Goal: Complete application form

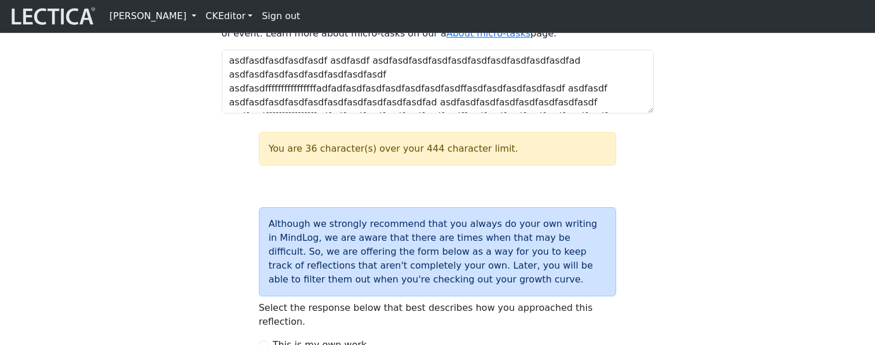
scroll to position [1616, 0]
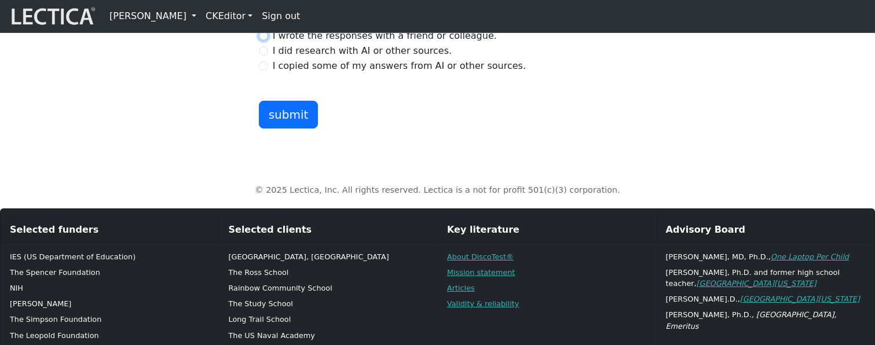
click at [261, 41] on input "I wrote the responses with a friend or colleague." at bounding box center [263, 35] width 9 height 9
radio input "true"
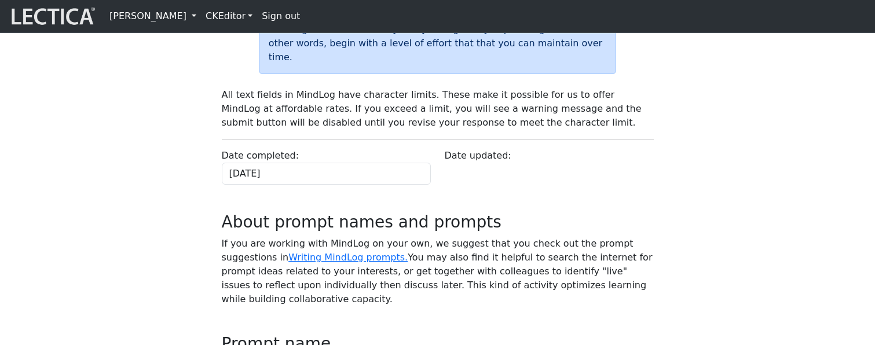
scroll to position [207, 0]
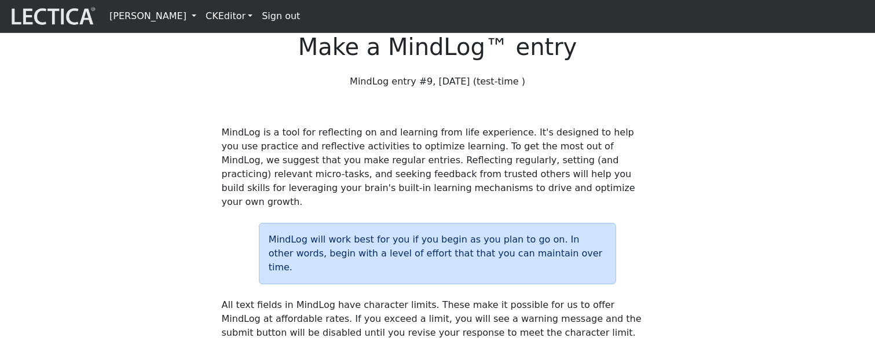
scroll to position [207, 0]
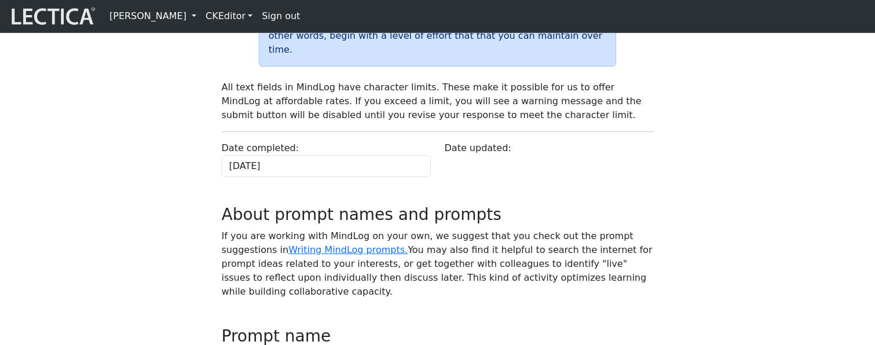
scroll to position [207, 0]
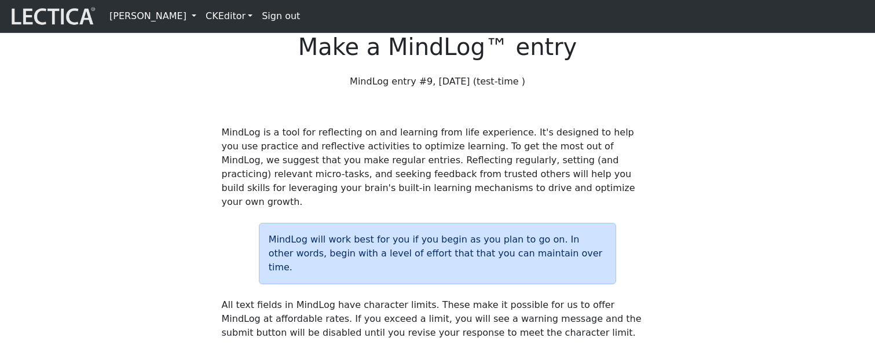
scroll to position [207, 0]
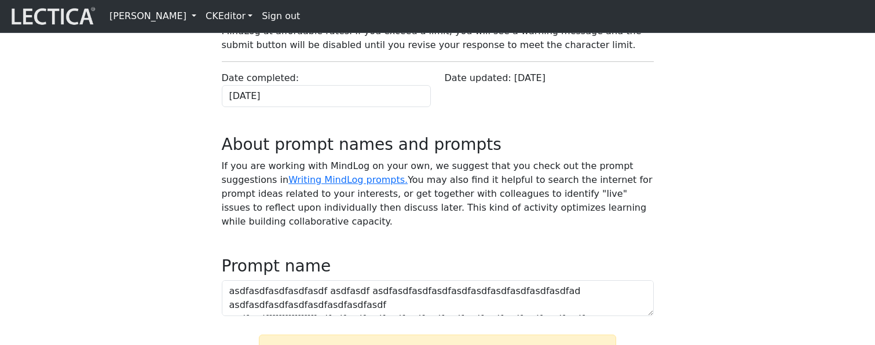
scroll to position [207, 0]
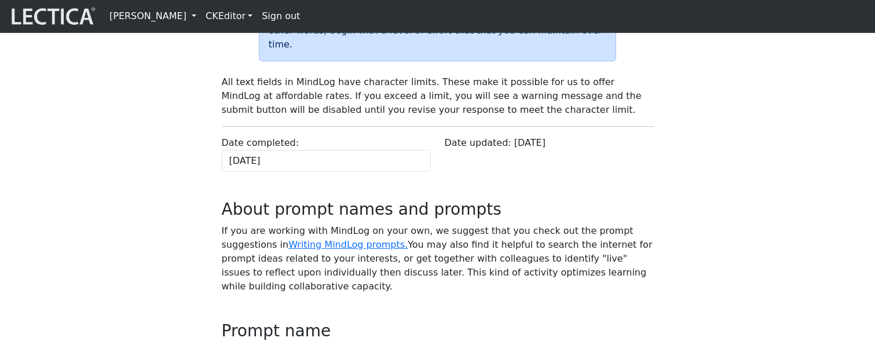
scroll to position [207, 0]
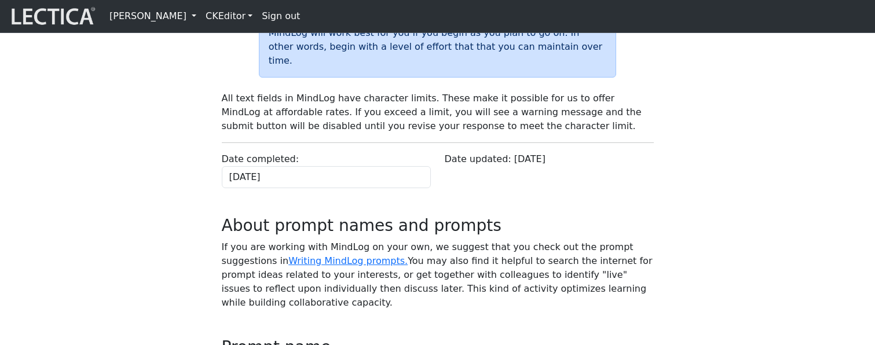
drag, startPoint x: 0, startPoint y: 0, endPoint x: 408, endPoint y: 290, distance: 500.6
click at [567, 278] on p "If you are working with MindLog on your own, we suggest that you check out the …" at bounding box center [438, 275] width 432 height 70
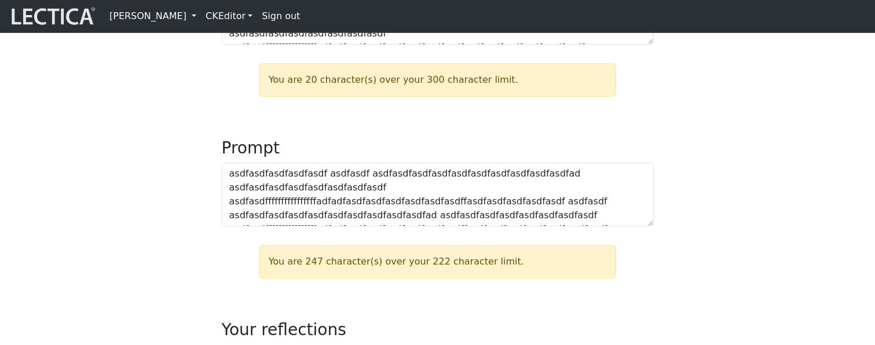
scroll to position [528, 0]
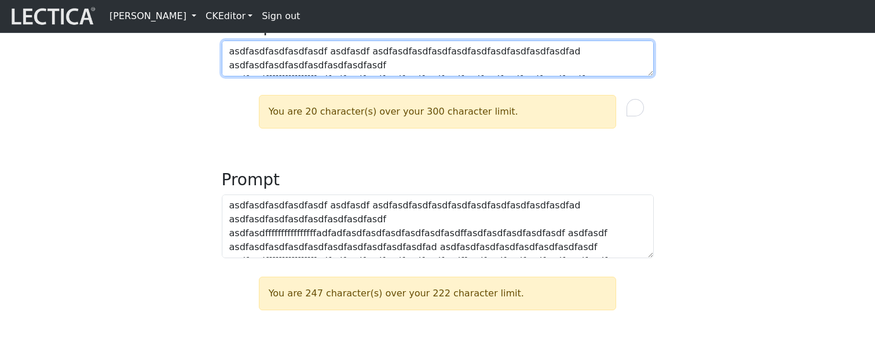
drag, startPoint x: 359, startPoint y: 114, endPoint x: 377, endPoint y: 112, distance: 18.0
click at [377, 76] on textarea "asdfasdfasdfasdfasdf asdfasdf asdfasdfasdfasdfasdfasdfasdfasdfasdfasdfad asdfas…" at bounding box center [438, 59] width 432 height 36
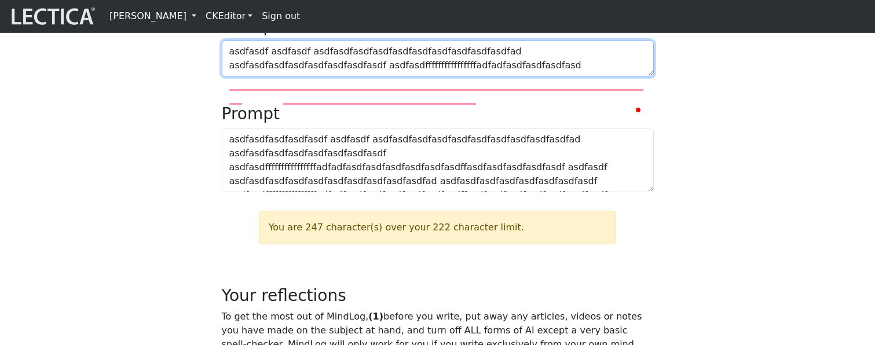
type textarea "asdfasdfasdfasdfasdf asdfasdf asdfasdfasdfasdfasdfasdfasdfasdfasdfasdfad asdfas…"
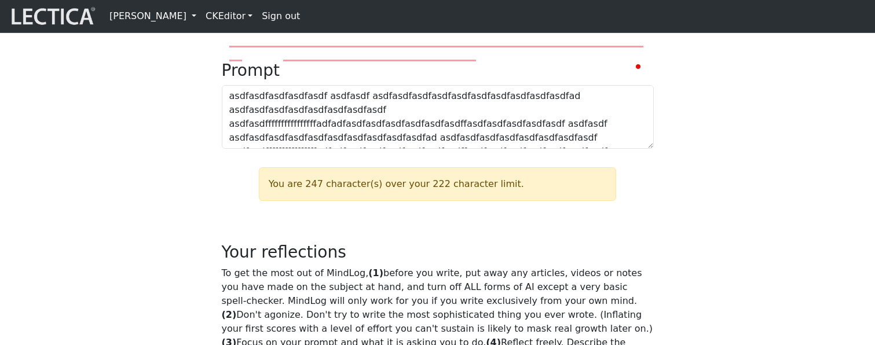
scroll to position [600, 0]
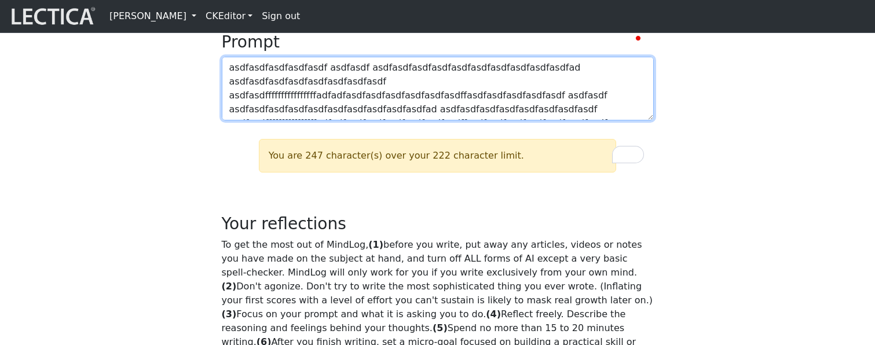
drag, startPoint x: 495, startPoint y: 141, endPoint x: 557, endPoint y: 155, distance: 64.0
click at [557, 121] on textarea "asdfasdfasdfasdfasdf asdfasdf asdfasdfasdfasdfasdfasdfasdfasdfasdfasdfad asdfas…" at bounding box center [438, 89] width 432 height 64
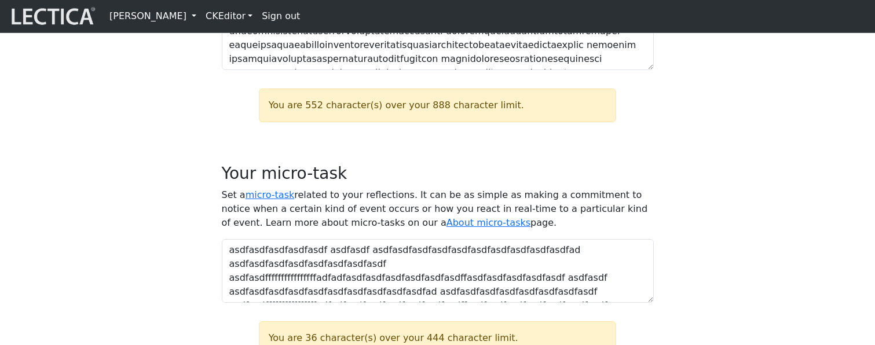
scroll to position [925, 0]
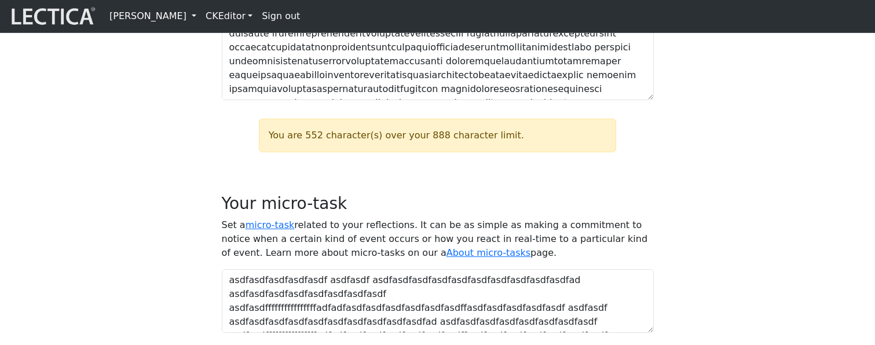
type textarea "asdfasdfasdfasdfasdf asdfasdf asdfasdfasdfasdfasdfasdfasdfasdfasdfasdfad asdfas…"
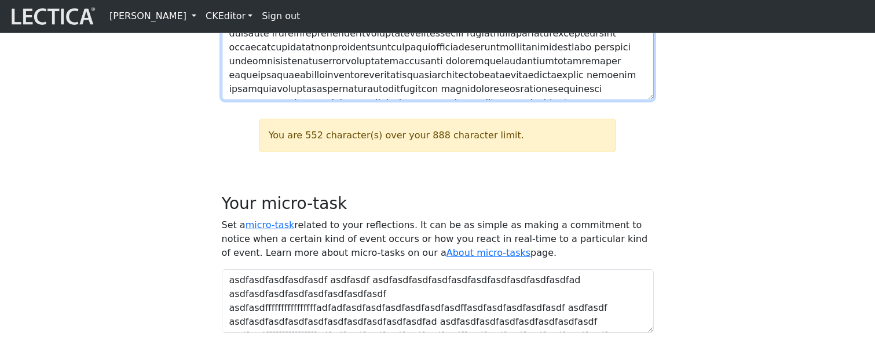
click at [522, 100] on textarea at bounding box center [438, 40] width 432 height 119
click at [486, 87] on textarea "To enrich screen reader interactions, please activate Accessibility in Grammarl…" at bounding box center [438, 40] width 432 height 119
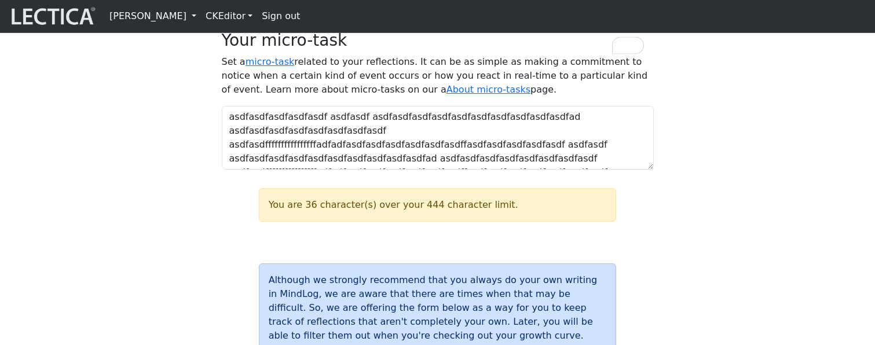
scroll to position [1029, 0]
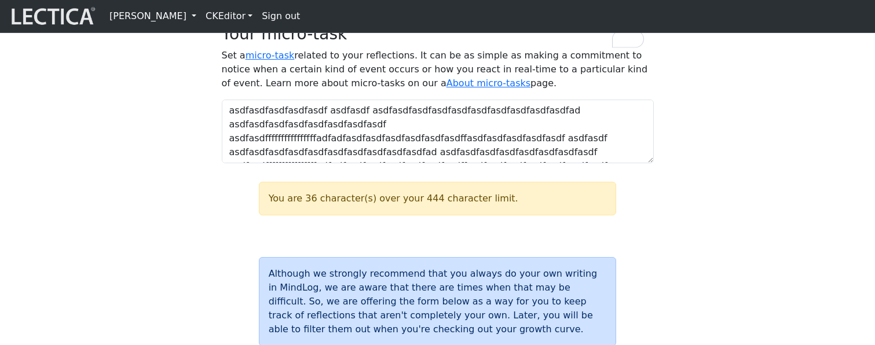
type textarea "asdfasdfasdfasdfasdf asdfasdf asdfasdfasdfasdfasdfasdfasdfasdfasdfasdfad asdfas…"
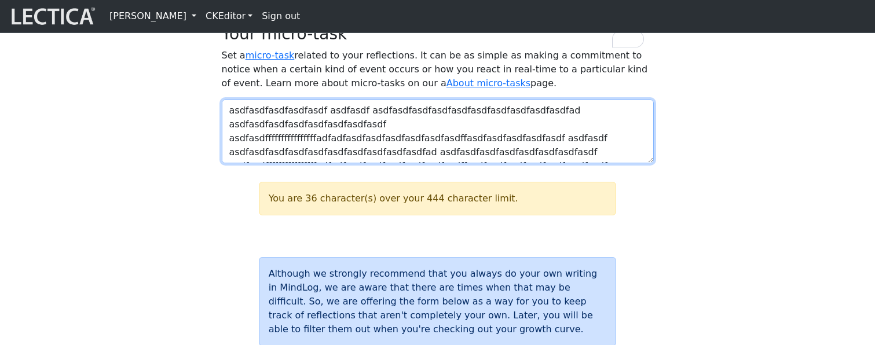
click at [457, 163] on textarea "asdfasdfasdfasdfasdf asdfasdf asdfasdfasdfasdfasdfasdfasdfasdfasdfasdfad asdfas…" at bounding box center [438, 132] width 432 height 64
click at [523, 163] on textarea "asdfasdfasdfasdfasdf asdfasdf asdfasdfasdfasdfasdfasdfasdfasdfasdfasdfad asdfas…" at bounding box center [438, 132] width 432 height 64
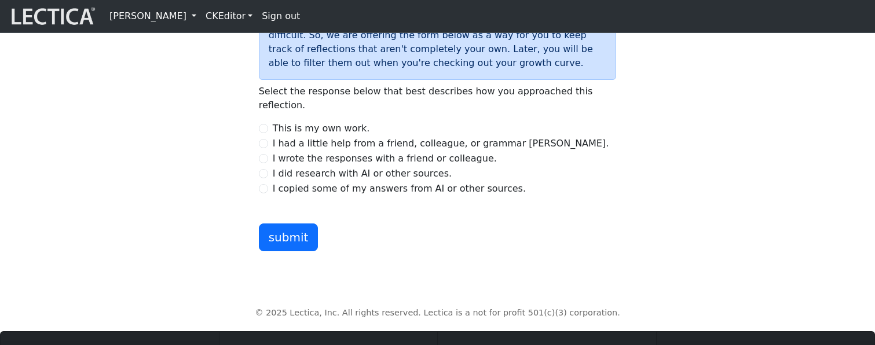
scroll to position [1287, 0]
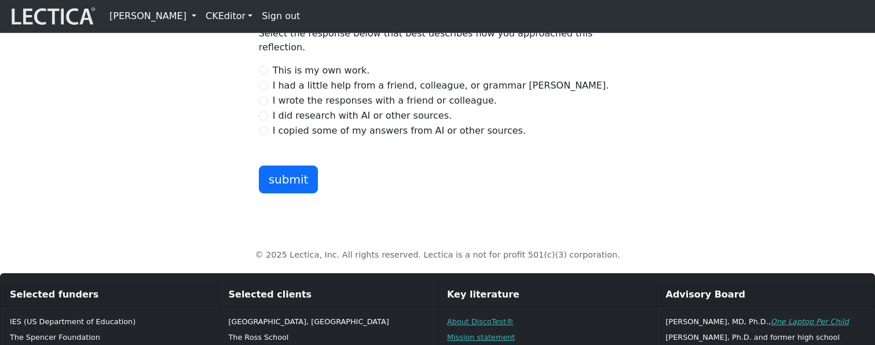
type textarea "asdfasdfasdfasdfasdf asdfasdf asdfasdfasdfasdfasdfasdfasdfasdfasdfasdfad asdfas…"
click at [651, 192] on div "Although we strongly recommend that you always do your own writing in MindLog, …" at bounding box center [438, 49] width 446 height 289
click at [266, 90] on input "I had a little help from a friend, colleague, or grammar [PERSON_NAME]." at bounding box center [263, 85] width 9 height 9
radio input "true"
click at [293, 194] on button "submit" at bounding box center [289, 180] width 60 height 28
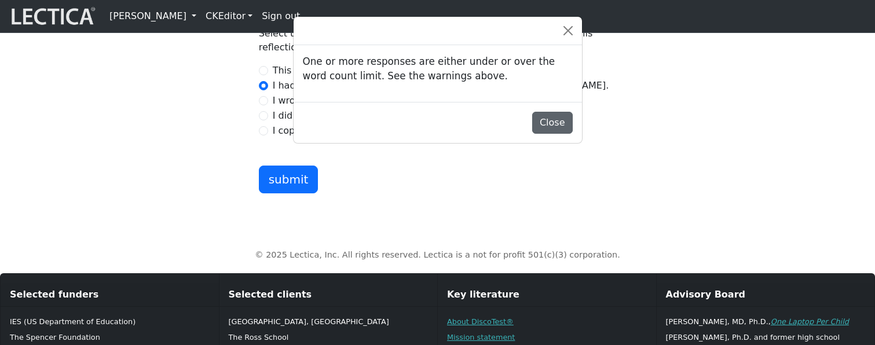
click at [553, 128] on button "Close" at bounding box center [552, 123] width 41 height 22
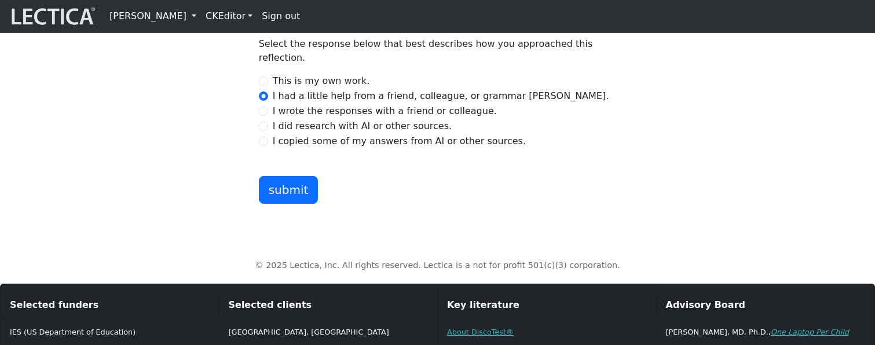
scroll to position [1483, 0]
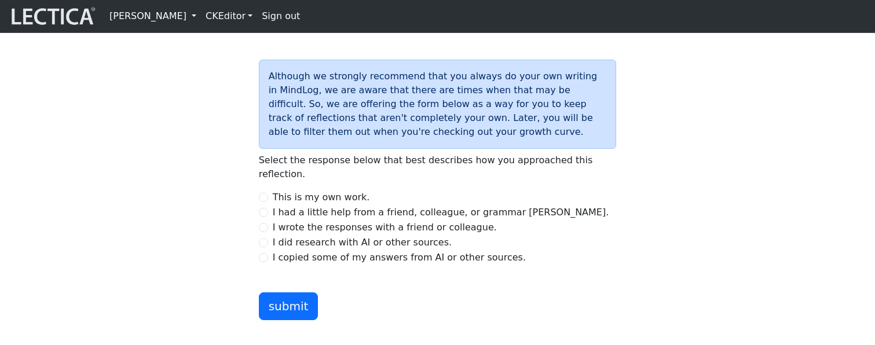
scroll to position [1148, 0]
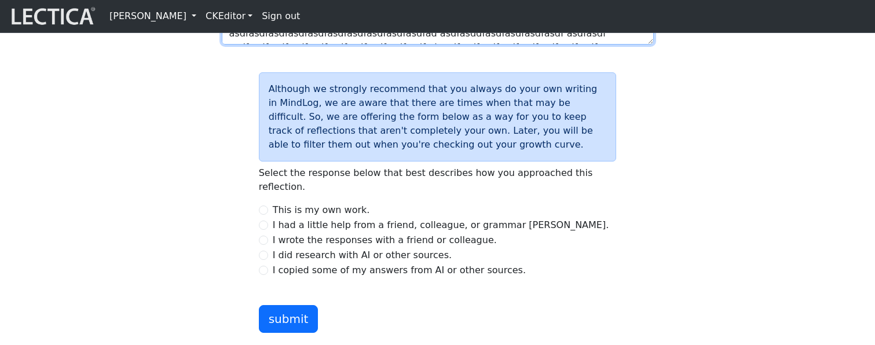
click at [590, 45] on textarea "asdfasdfasdfasdfasdf asdfasdf asdfasdfasdfasdfasdfasdfasdfasdfasdfasdfad asdfas…" at bounding box center [438, 13] width 432 height 64
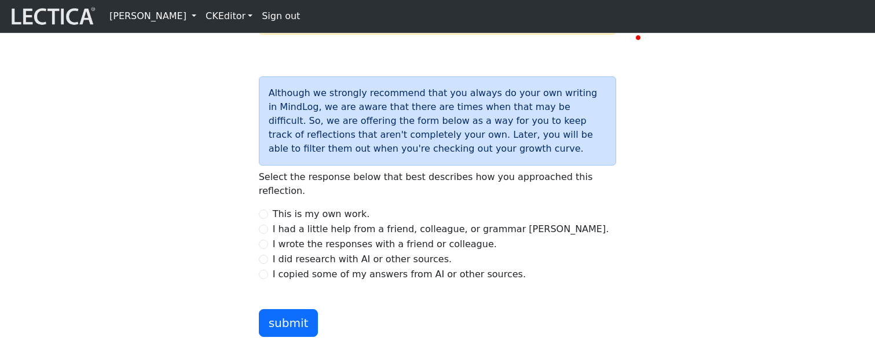
scroll to position [1333, 0]
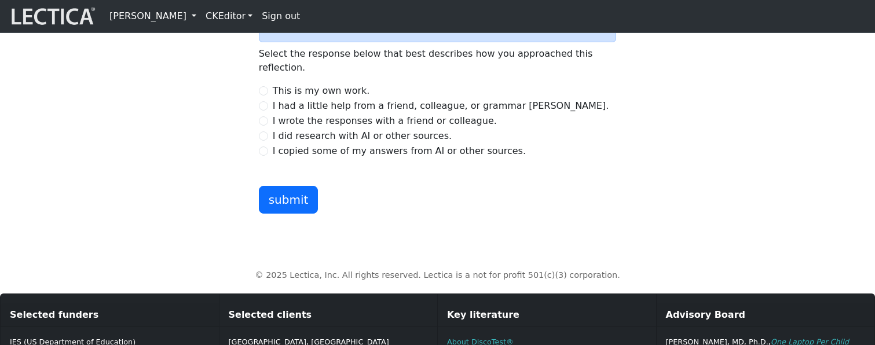
type textarea "asdfasdfasdfasdfasdf asdfasdf asdfasdfasdfasdfasdfasdfasdfasdfasdfasdfad asdfas…"
click at [262, 126] on input "I wrote the responses with a friend or colleague." at bounding box center [263, 120] width 9 height 9
radio input "true"
click at [291, 214] on button "submit" at bounding box center [289, 200] width 60 height 28
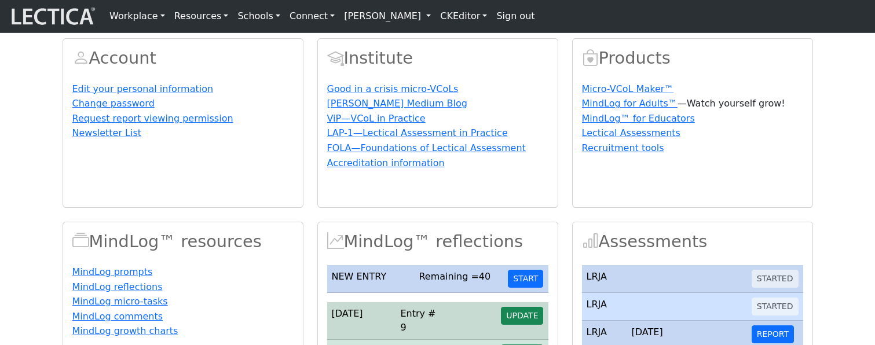
scroll to position [268, 0]
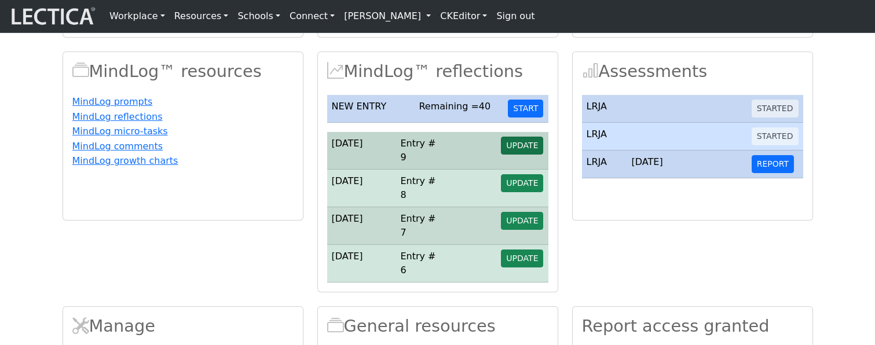
click at [524, 150] on span "UPDATE" at bounding box center [522, 145] width 32 height 9
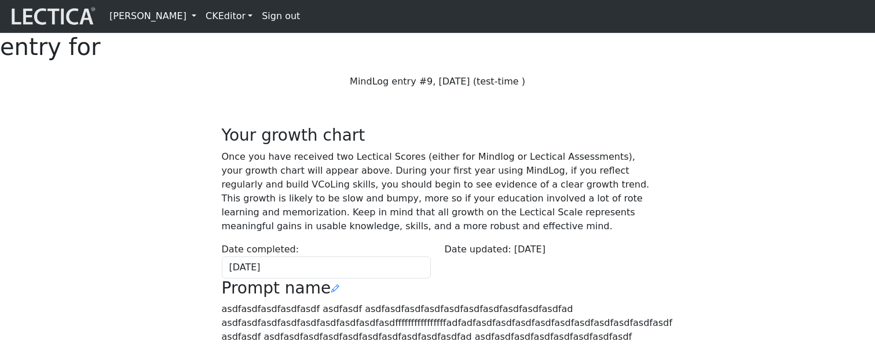
click at [201, 18] on link "[PERSON_NAME]" at bounding box center [153, 16] width 96 height 23
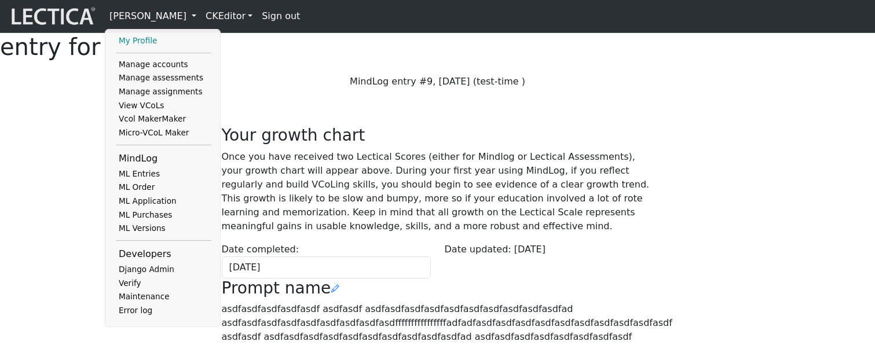
click at [161, 48] on link "My Profile" at bounding box center [164, 41] width 96 height 14
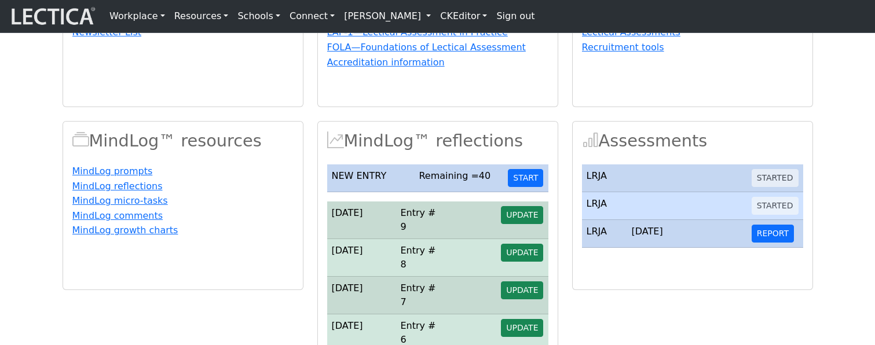
scroll to position [178, 0]
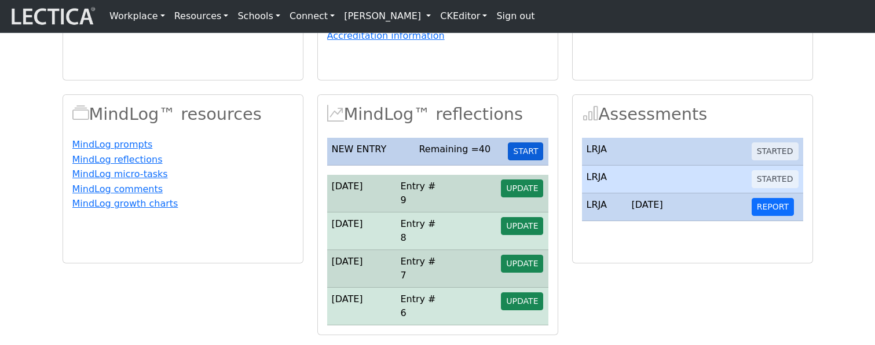
click at [528, 160] on button "START" at bounding box center [525, 152] width 35 height 18
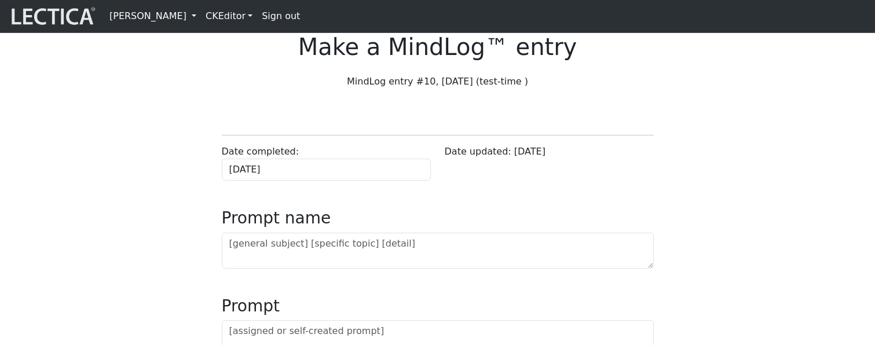
scroll to position [108, 0]
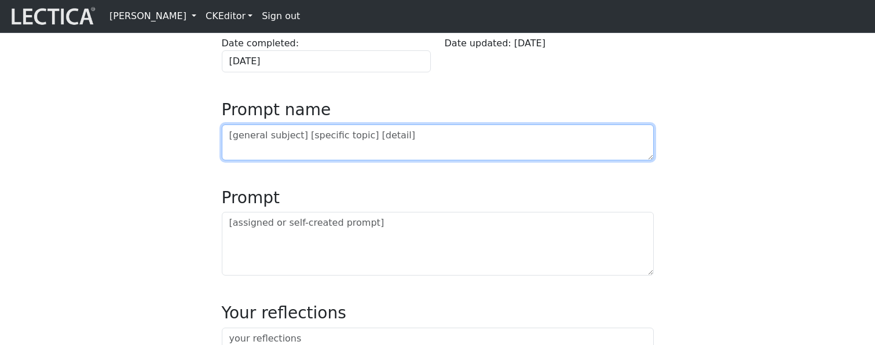
click at [286, 160] on textarea at bounding box center [438, 143] width 432 height 36
paste textarea "prompts_ids"
type textarea "prompts_ids"
click at [301, 160] on textarea "prompts_ids" at bounding box center [438, 143] width 432 height 36
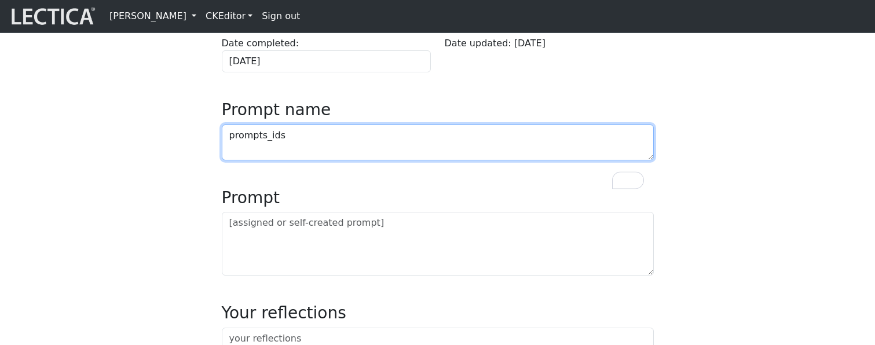
click at [301, 160] on textarea "prompts_ids" at bounding box center [438, 143] width 432 height 36
paste textarea "this.isOverLimit(this.charCounter(this.editBuffer.prompt_name), this.maxNumberO…"
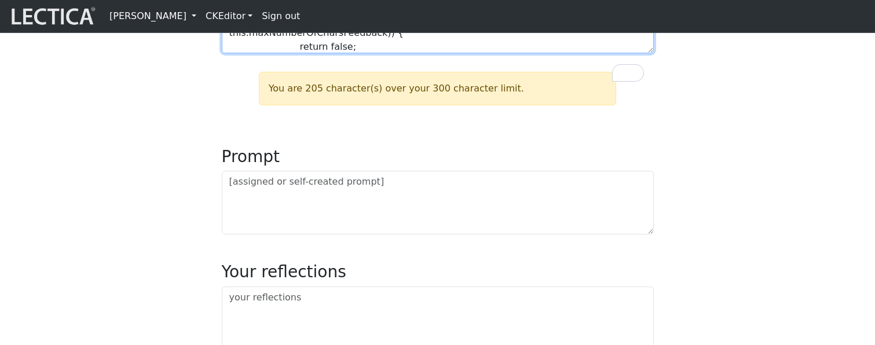
scroll to position [222, 0]
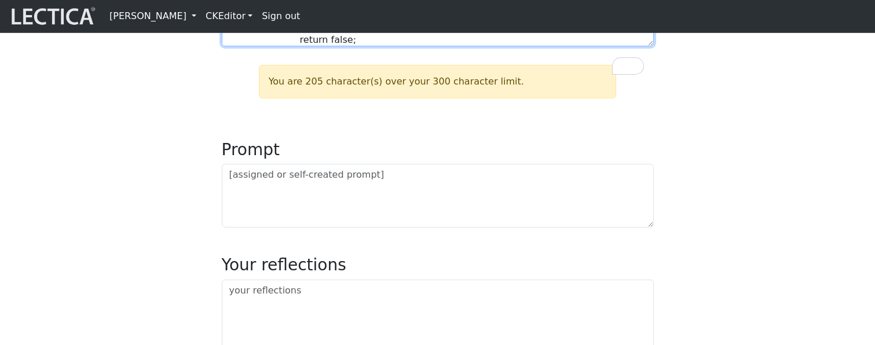
type textarea "this.isOverLimit(this.charCounter(this.editBuffer.prompt_name), this.maxNumberO…"
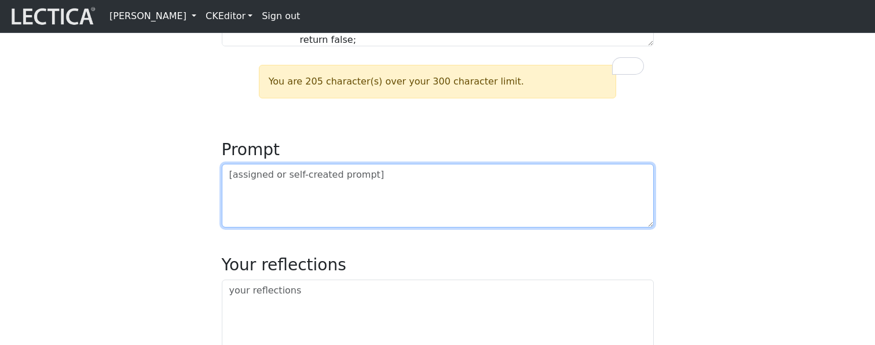
click at [288, 228] on textarea at bounding box center [438, 196] width 432 height 64
paste textarea "this.isOverLimit(this.charCounter(this.editBuffer.prompt_name), this.maxNumberO…"
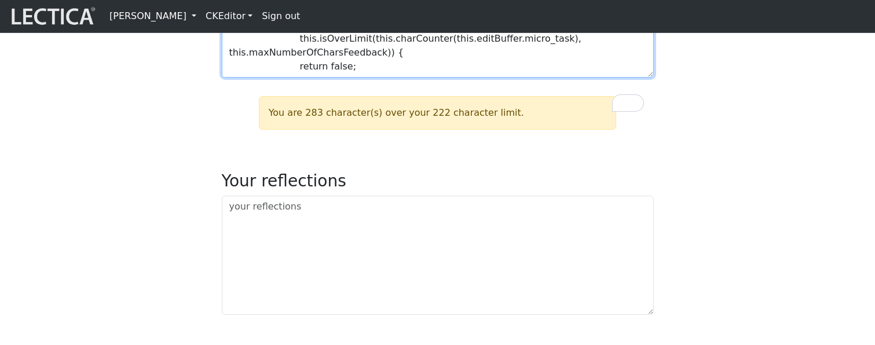
scroll to position [441, 0]
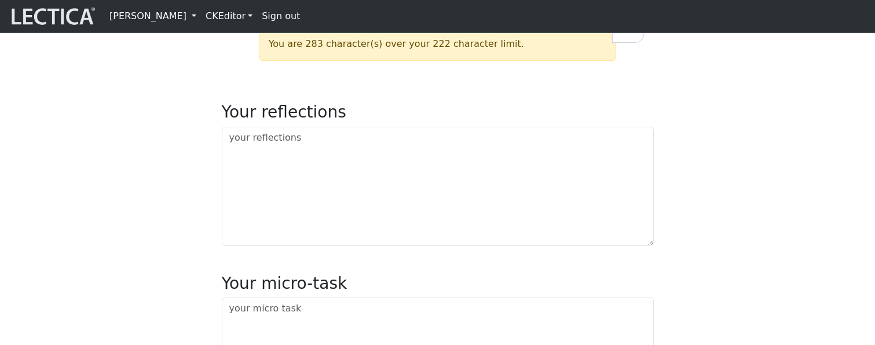
type textarea "this.isOverLimit(this.charCounter(this.editBuffer.prompt_name), this.maxNumberO…"
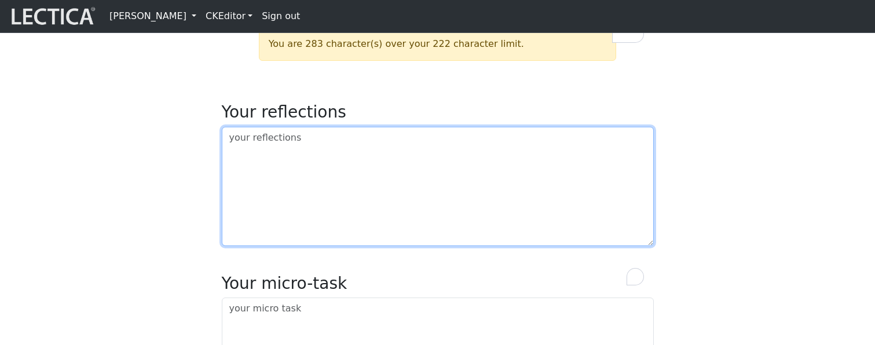
click at [301, 209] on textarea "To enrich screen reader interactions, please activate Accessibility in Grammarl…" at bounding box center [438, 186] width 432 height 119
paste textarea "this.isOverLimit(this.charCounter(this.editBuffer.prompt_name), this.maxNumberO…"
type textarea "this.isOverLimit(this.charCounter(this.editBuffer.prompt_name), this.maxNumberO…"
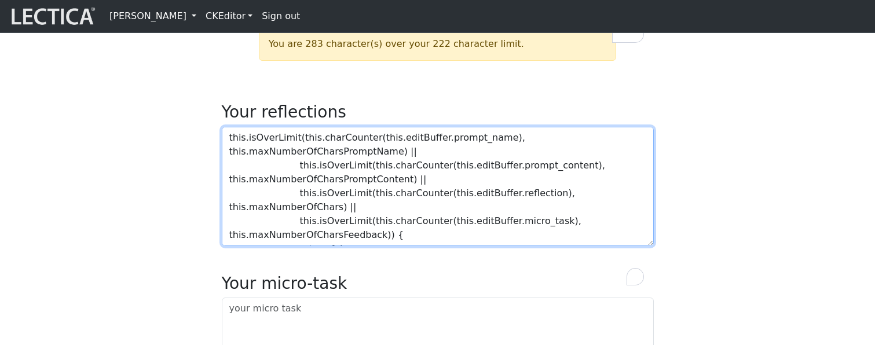
scroll to position [9, 0]
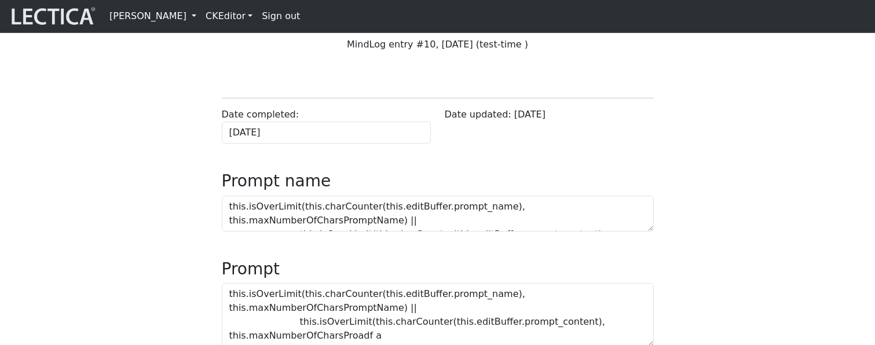
scroll to position [115, 0]
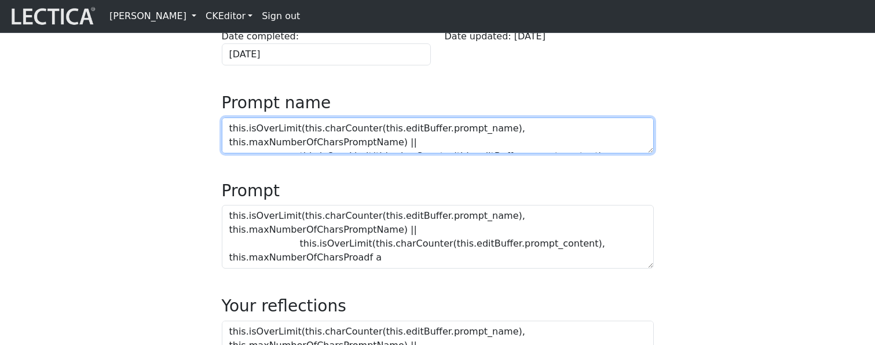
click at [439, 154] on textarea "this.isOverLimit(this.charCounter(this.editBuffer.prompt_name), this.maxNumberO…" at bounding box center [438, 136] width 432 height 36
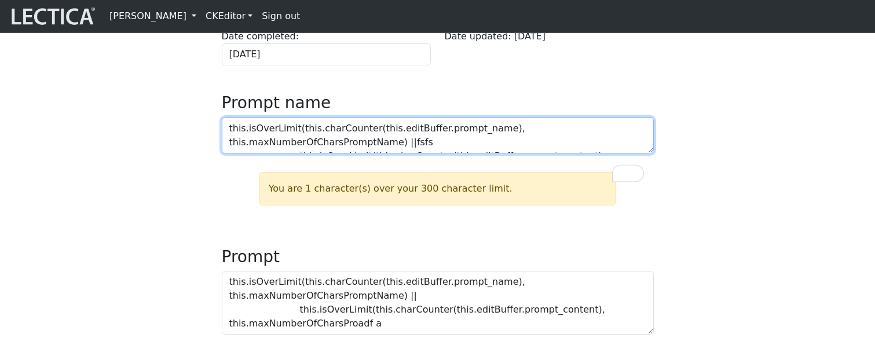
scroll to position [363, 0]
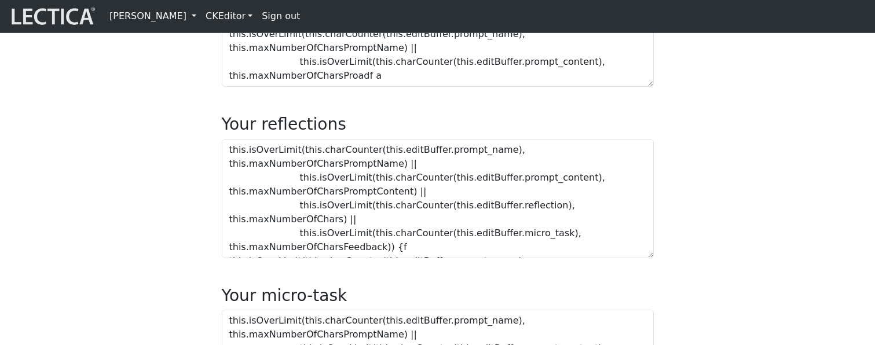
type textarea "this.isOverLimit(this.charCounter(this.editBuffer.prompt_name), this.maxNumberO…"
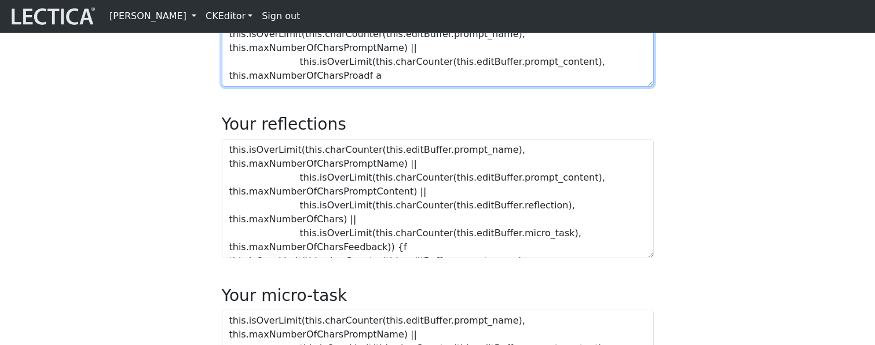
click at [492, 87] on textarea "this.isOverLimit(this.charCounter(this.editBuffer.prompt_name), this.maxNumberO…" at bounding box center [438, 55] width 432 height 64
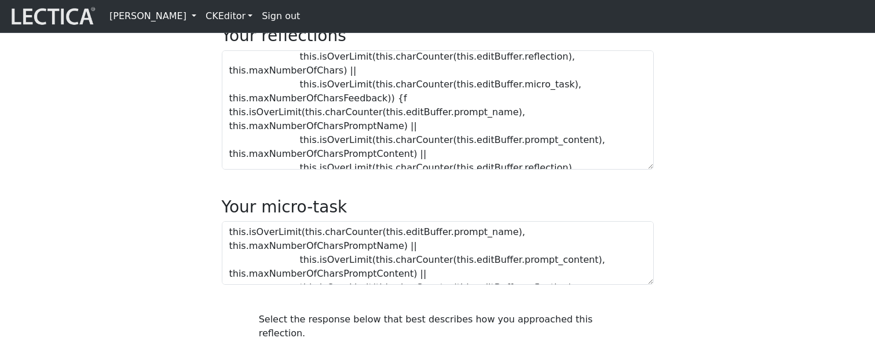
scroll to position [97, 0]
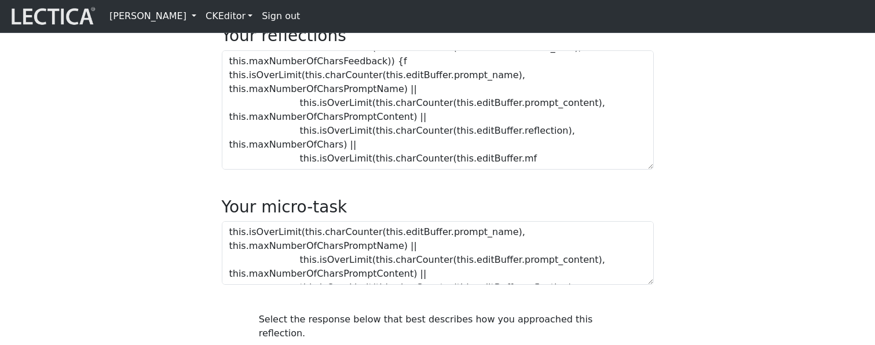
type textarea "this.isOverLimit(this.charCounter(this.editBuffer.prompt_name), this.maxNumberO…"
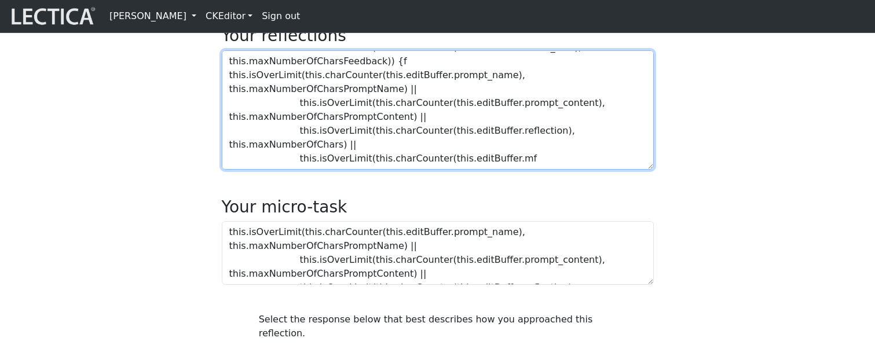
click at [530, 170] on textarea "this.isOverLimit(this.charCounter(this.editBuffer.prompt_name), this.maxNumberO…" at bounding box center [438, 109] width 432 height 119
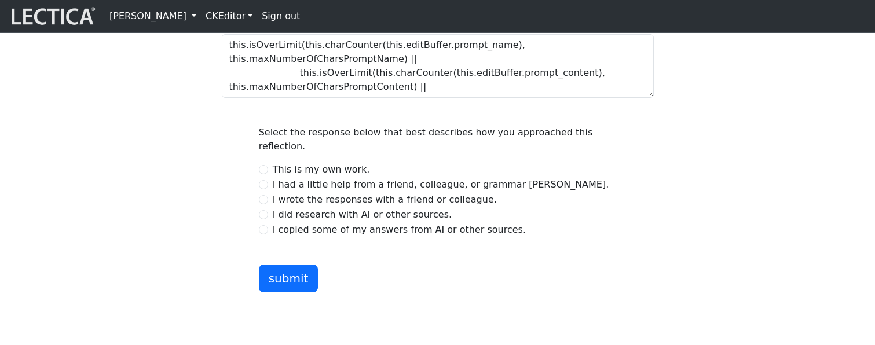
scroll to position [42, 0]
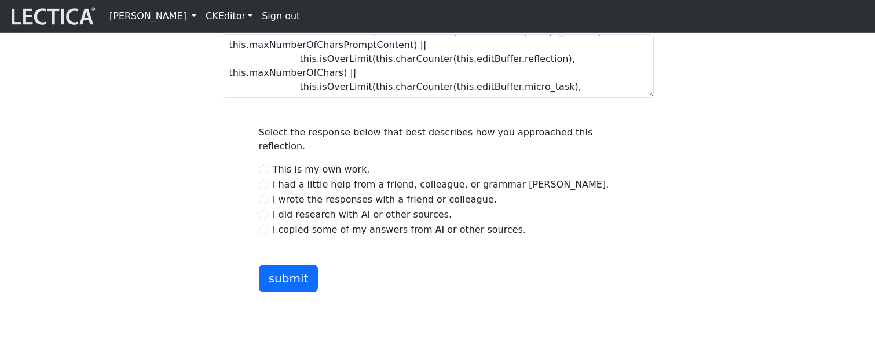
type textarea "this.isOverLimit(this.charCounter(this.editBuffer.prompt_name), this.maxNumberO…"
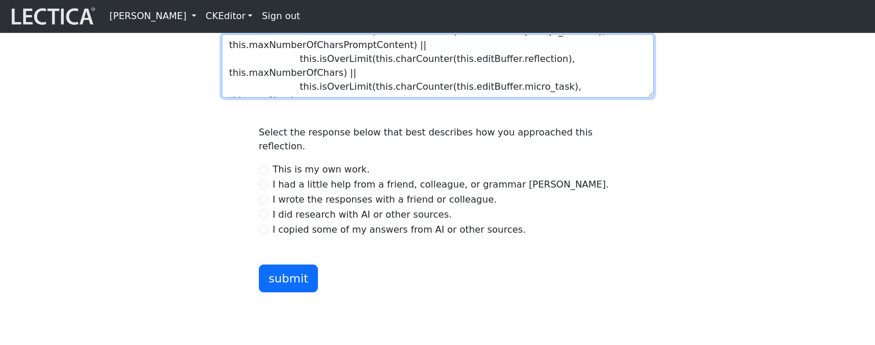
click at [619, 98] on textarea "this.isOverLimit(this.charCounter(this.editBuffer.prompt_name), this.maxNumberO…" at bounding box center [438, 66] width 432 height 64
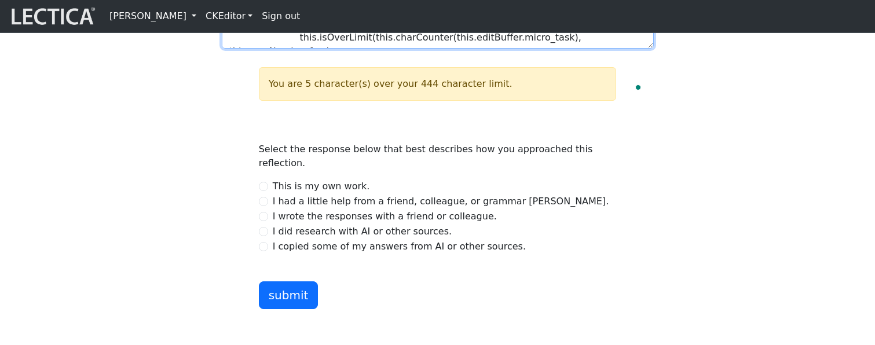
scroll to position [843, 0]
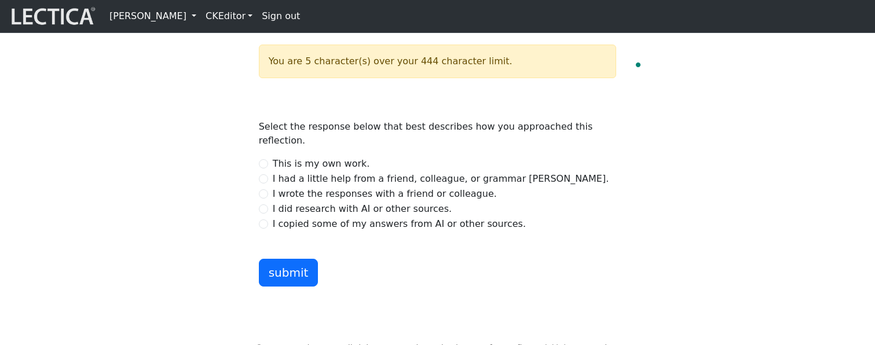
type textarea "this.isOverLimit(this.charCounter(this.editBuffer.prompt_name), this.maxNumberO…"
click at [267, 184] on input "I had a little help from a friend, colleague, or grammar [PERSON_NAME]." at bounding box center [263, 178] width 9 height 9
radio input "true"
click at [284, 287] on button "submit" at bounding box center [289, 273] width 60 height 28
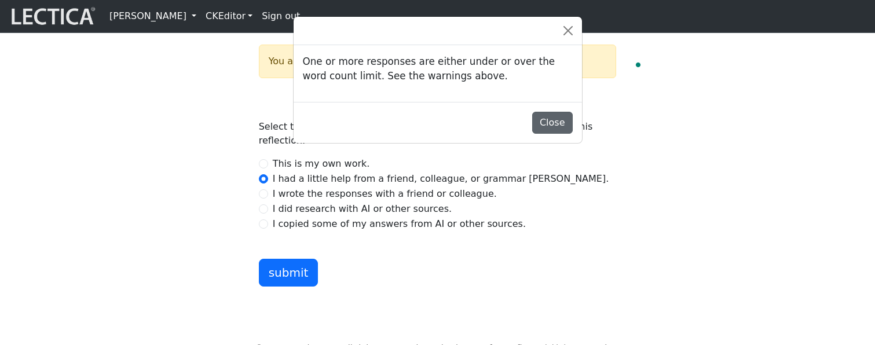
click at [552, 130] on button "Close" at bounding box center [552, 123] width 41 height 22
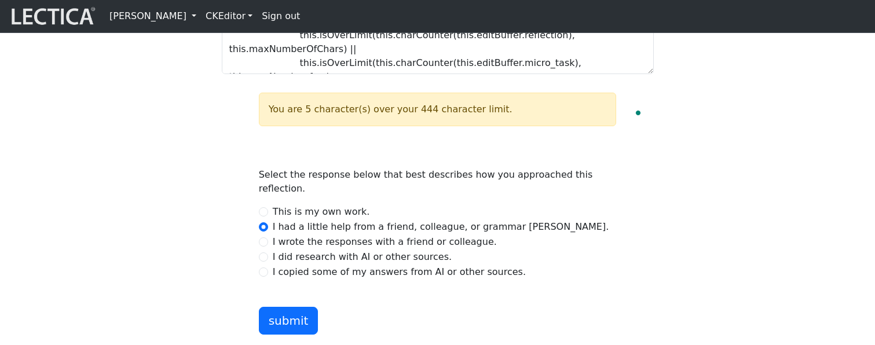
scroll to position [793, 0]
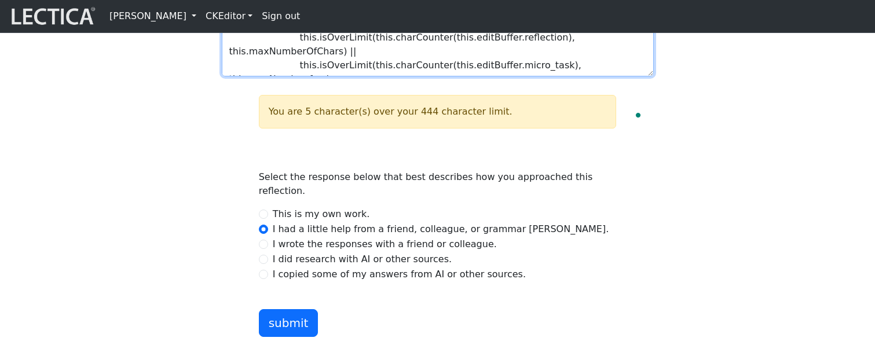
click at [581, 76] on textarea "this.isOverLimit(this.charCounter(this.editBuffer.prompt_name), this.maxNumberO…" at bounding box center [438, 45] width 432 height 64
click at [585, 76] on textarea "this.isOverLimit(this.charCounter(this.editBuffer.prompt_name), this.maxNumberO…" at bounding box center [438, 45] width 432 height 64
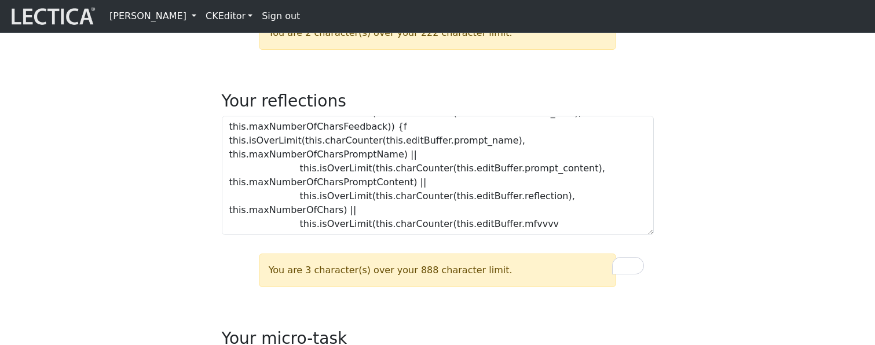
scroll to position [447, 0]
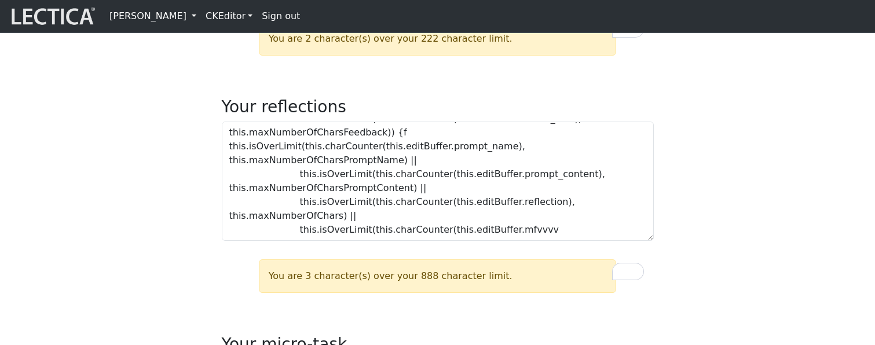
type textarea "this.isOverLimit(this.charCounter(this.editBuffer.prompt_name), this.maxNumberO…"
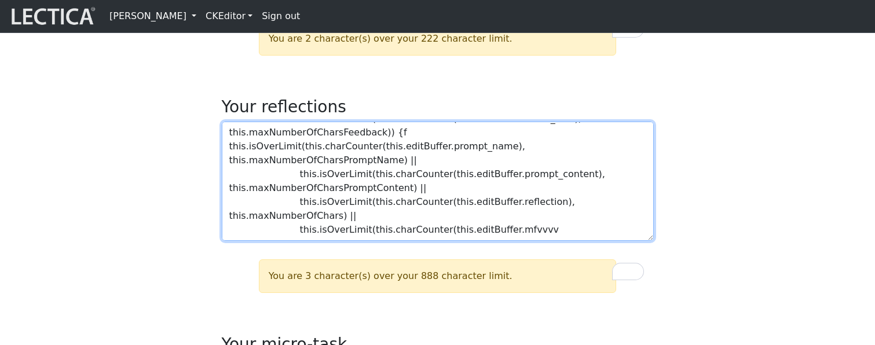
click at [516, 241] on textarea "this.isOverLimit(this.charCounter(this.editBuffer.prompt_name), this.maxNumberO…" at bounding box center [438, 181] width 432 height 119
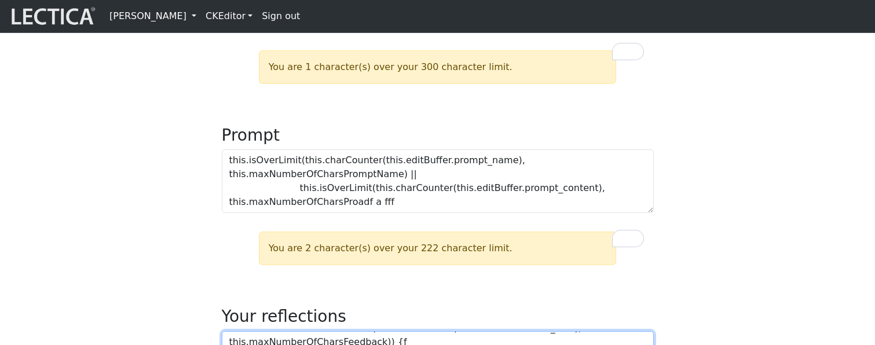
scroll to position [239, 0]
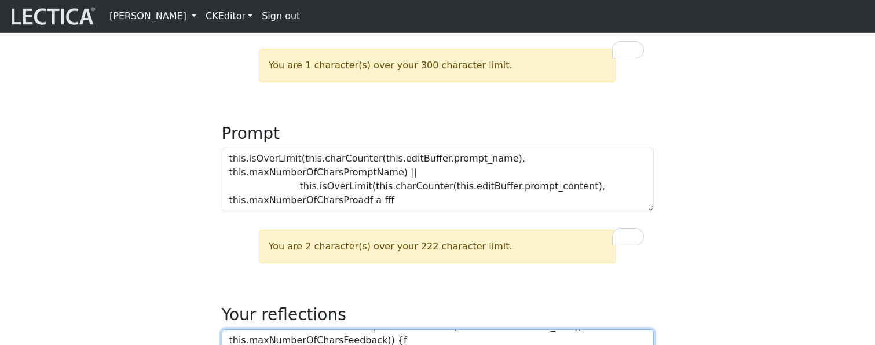
type textarea "this.isOverLimit(this.charCounter(this.editBuffer.prompt_name), this.maxNumberO…"
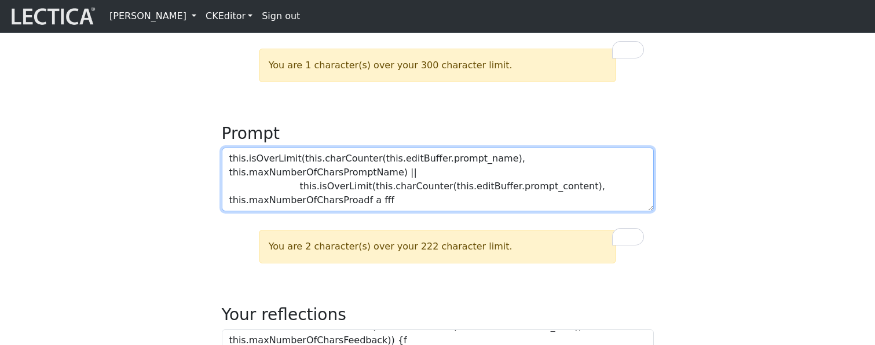
click at [501, 211] on textarea "this.isOverLimit(this.charCounter(this.editBuffer.prompt_name), this.maxNumberO…" at bounding box center [438, 180] width 432 height 64
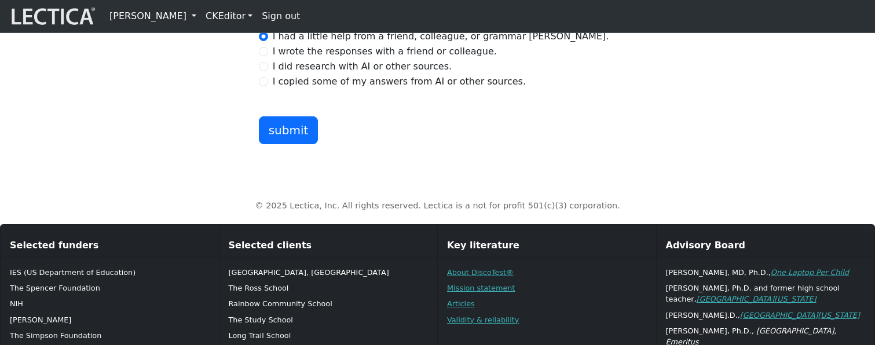
scroll to position [901, 0]
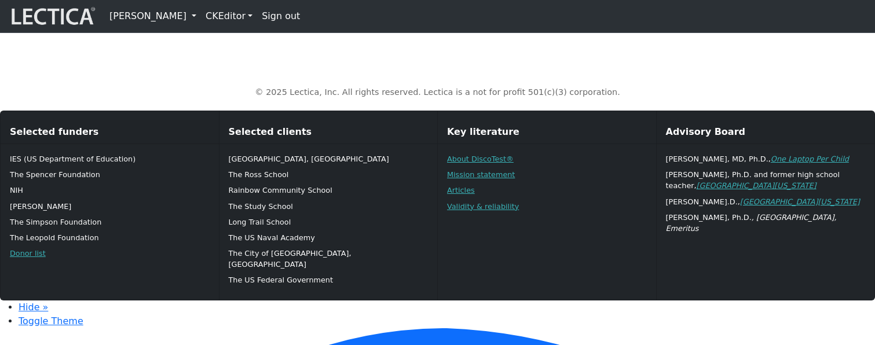
type textarea "this.isOverLimit(this.charCounter(this.editBuffer.prompt_name), this.maxNumberO…"
click at [290, 31] on button "submit" at bounding box center [289, 17] width 60 height 28
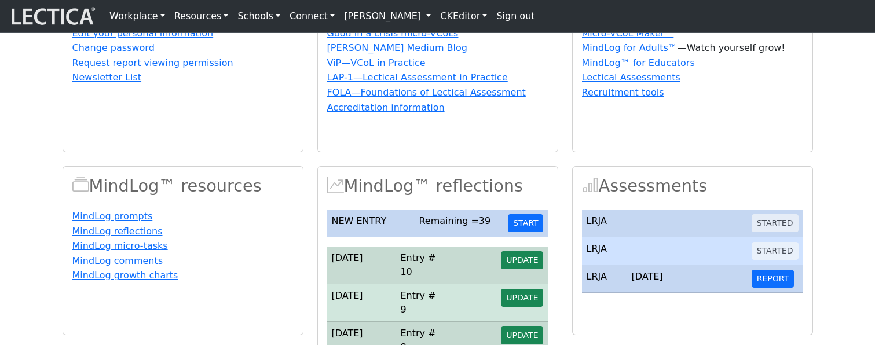
scroll to position [157, 0]
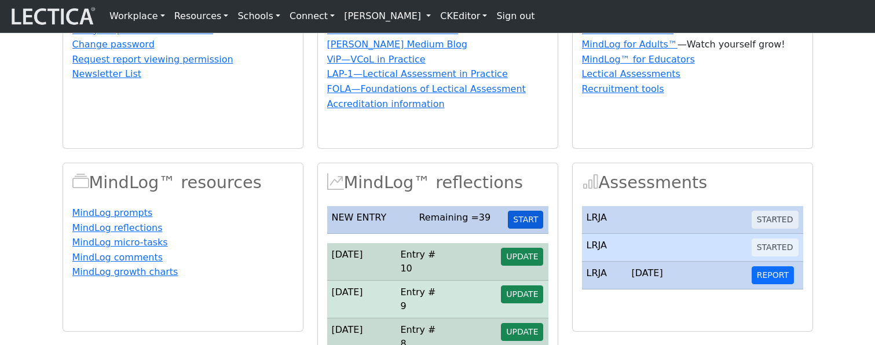
click at [524, 229] on button "START" at bounding box center [525, 220] width 35 height 18
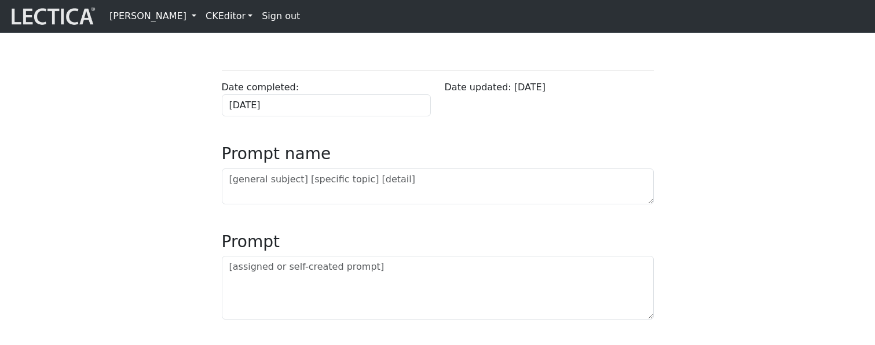
scroll to position [84, 0]
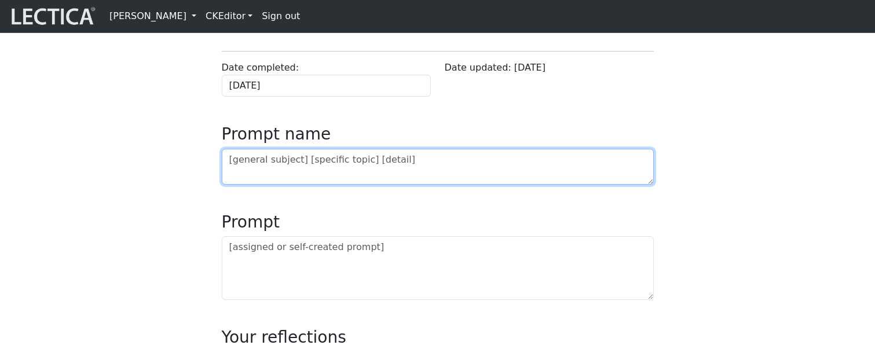
click at [348, 185] on textarea at bounding box center [438, 167] width 432 height 36
paste textarea "Once you have received two Lectical Scores (either for Mindlog or Lectical Asse…"
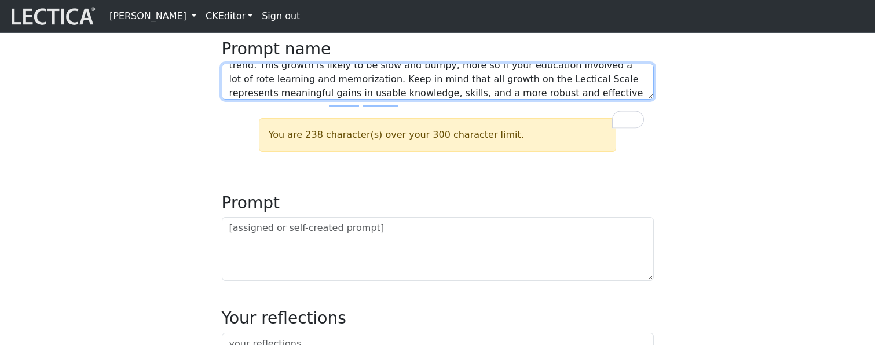
scroll to position [51, 0]
type textarea "Once you have received two Lectical Scores (either for Mindlog or Lectical Asse…"
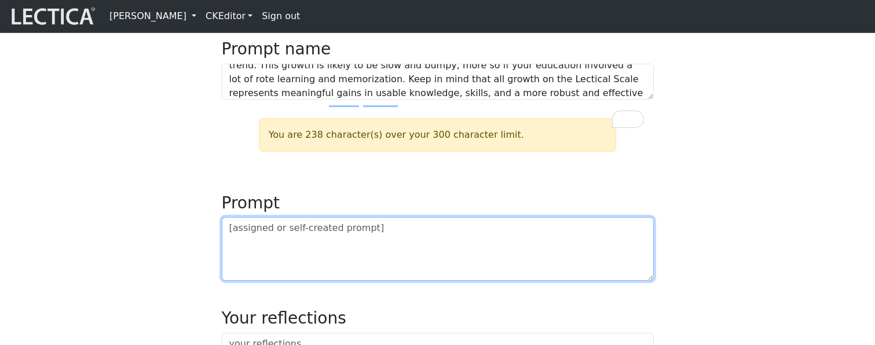
click at [276, 272] on textarea at bounding box center [438, 249] width 432 height 64
paste textarea "Once you have received two Lectical Scores (either for Mindlog or Lectical Asse…"
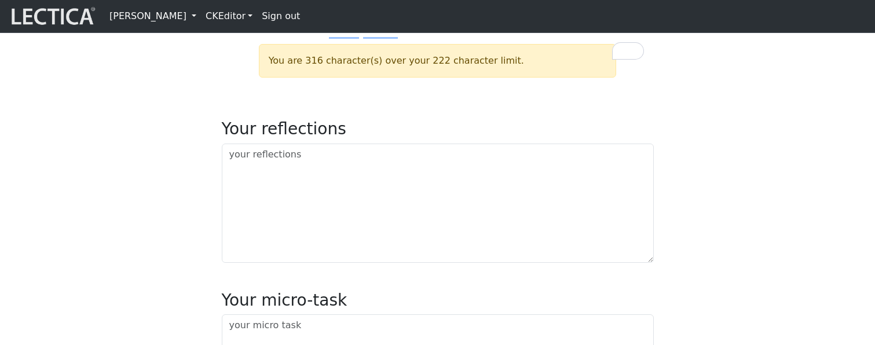
scroll to position [445, 0]
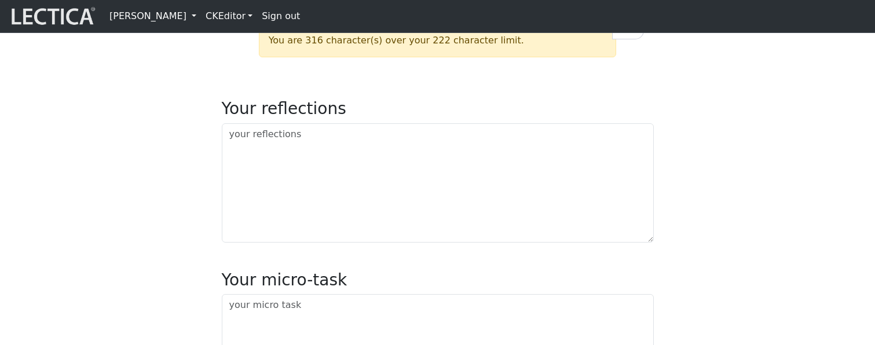
type textarea "Once you have received two Lectical Scores (either for Mindlog or Lectical Asse…"
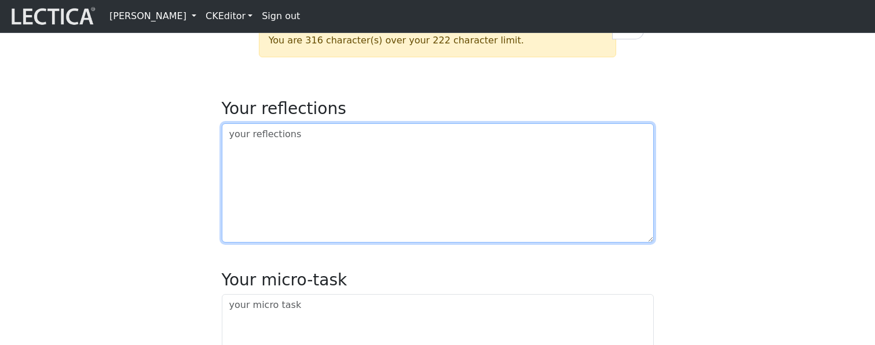
click at [293, 223] on textarea at bounding box center [438, 182] width 432 height 119
paste textarea "Once you have received two Lectical Scores (either for Mindlog or Lectical Asse…"
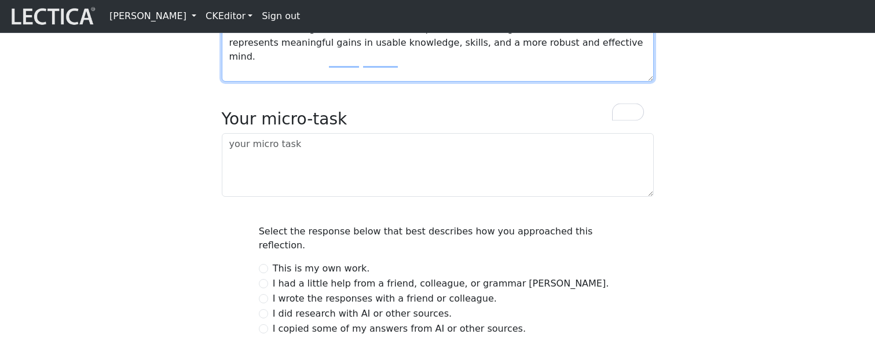
scroll to position [23, 0]
type textarea "Once you have received two Lectical Scores (either for Mindlog or Lectical Asse…"
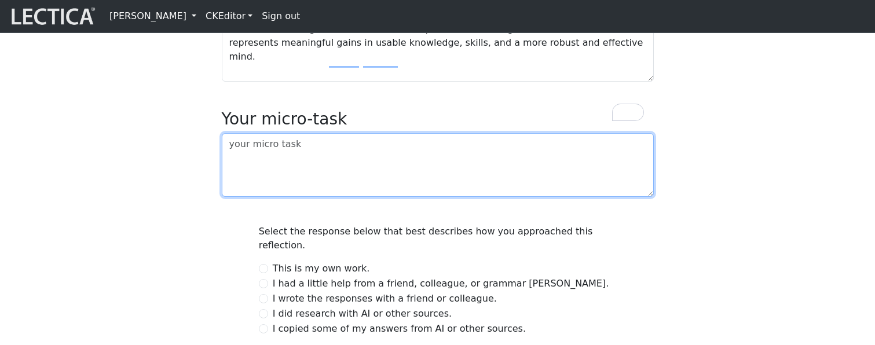
click at [284, 197] on textarea at bounding box center [438, 165] width 432 height 64
paste textarea "Once you have received two Lectical Scores (either for Mindlog or Lectical Asse…"
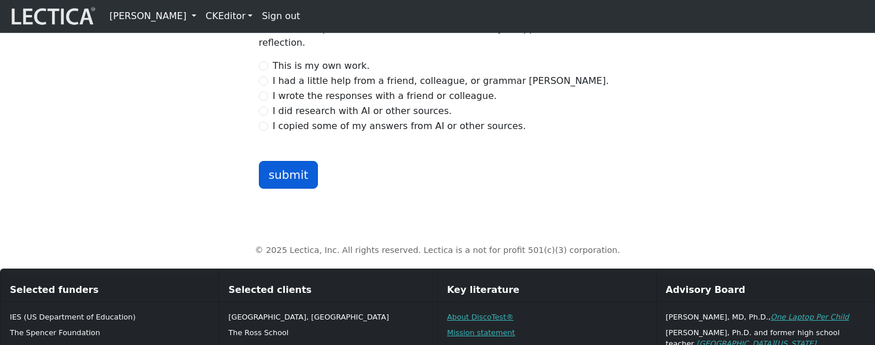
type textarea "Once you have received two Lectical Scores (either for Mindlog or Lectical Asse…"
click at [286, 189] on button "submit" at bounding box center [289, 175] width 60 height 28
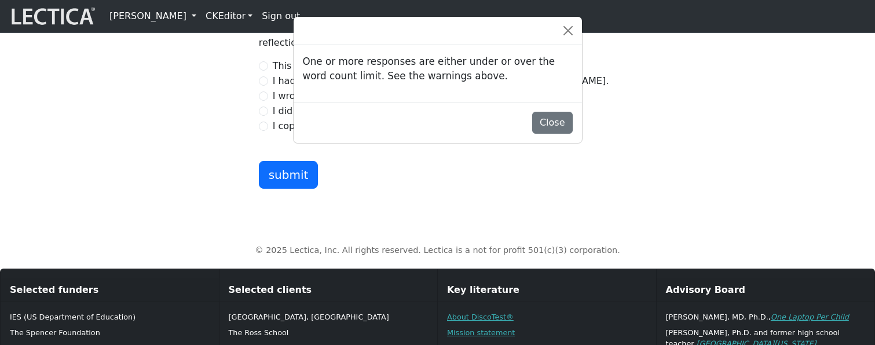
click at [130, 129] on div "One or more responses are either under or over the word count limit. See the wa…" at bounding box center [437, 172] width 875 height 345
click at [546, 126] on button "Close" at bounding box center [552, 123] width 41 height 22
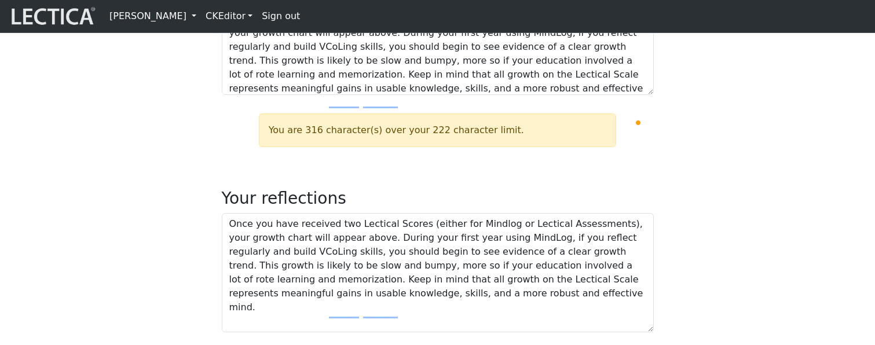
scroll to position [361, 0]
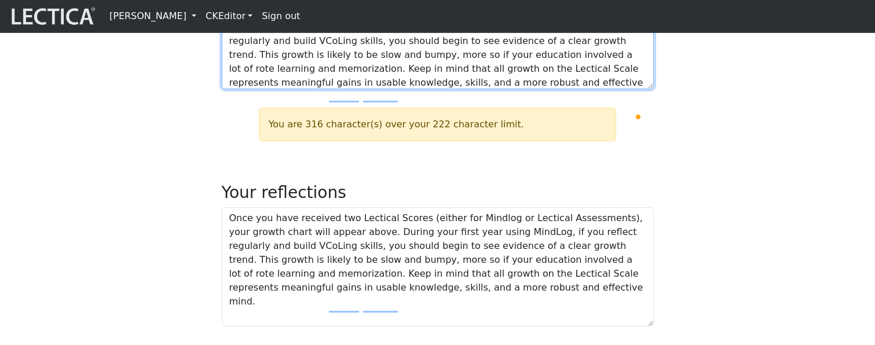
drag, startPoint x: 461, startPoint y: 89, endPoint x: 506, endPoint y: 116, distance: 53.1
click at [506, 89] on textarea "Once you have received two Lectical Scores (either for Mindlog or Lectical Asse…" at bounding box center [438, 57] width 432 height 64
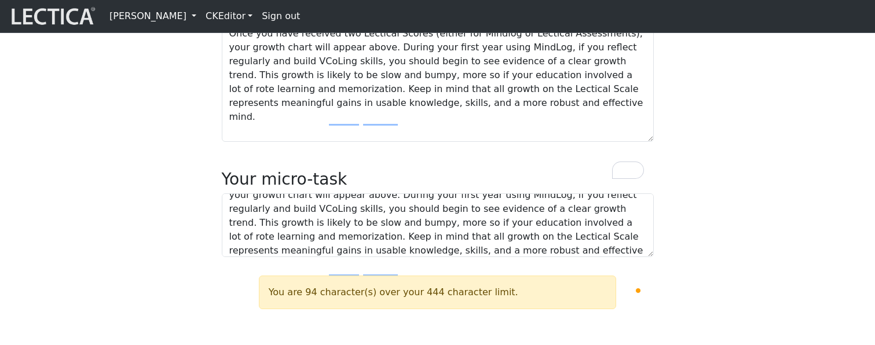
scroll to position [480, 0]
type textarea "Once you have received two Lectical Scores (either for Mindlog or Lectical Asse…"
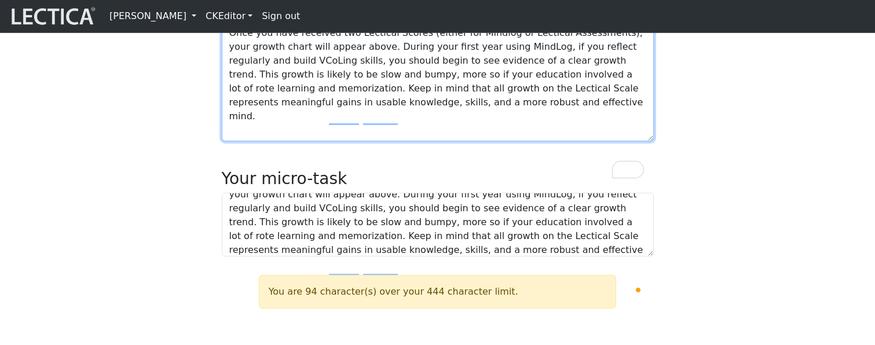
click at [530, 137] on textarea "Once you have received two Lectical Scores (either for Mindlog or Lectical Asse…" at bounding box center [438, 81] width 432 height 119
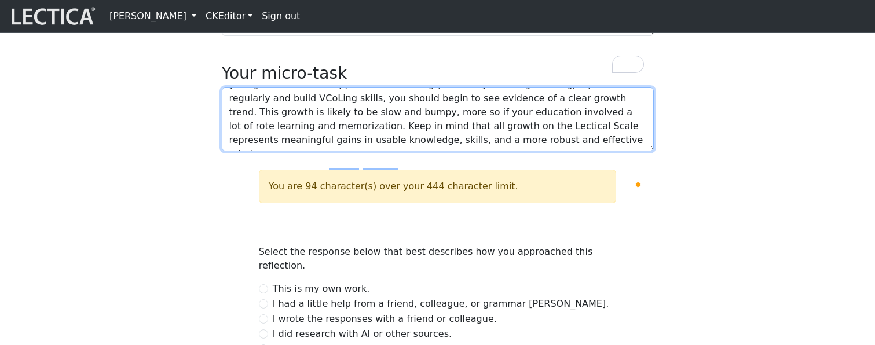
scroll to position [28, 0]
drag, startPoint x: 443, startPoint y: 170, endPoint x: 488, endPoint y: 194, distance: 51.1
click at [488, 151] on textarea "Once you have received two Lectical Scores (either for Mindlog or Lectical Asse…" at bounding box center [438, 119] width 432 height 64
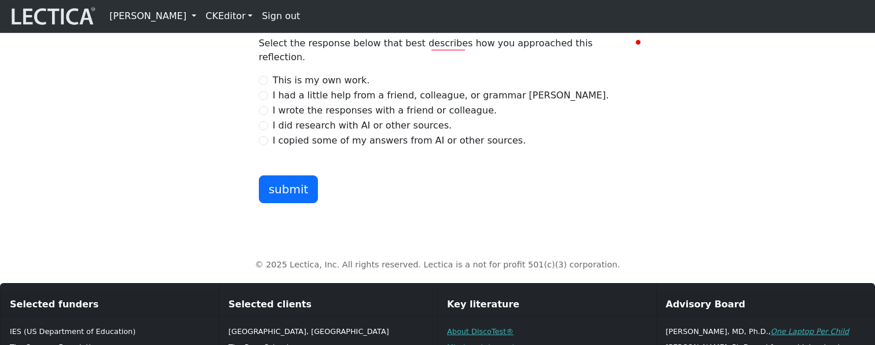
scroll to position [769, 0]
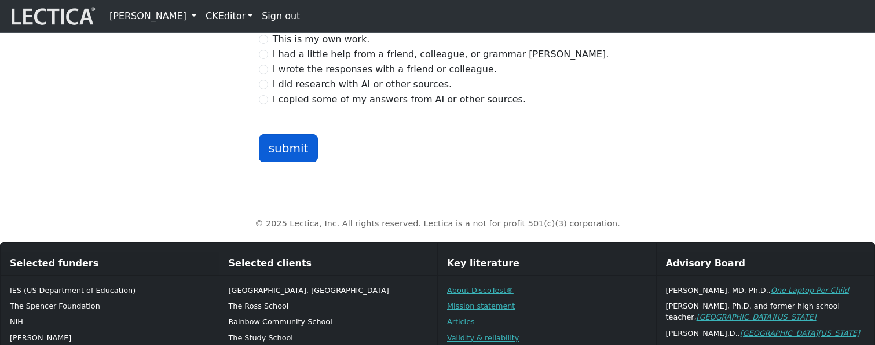
type textarea "Once you have received two Lectical Scores (either for Mindlog or Lectical Asse…"
click at [293, 162] on button "submit" at bounding box center [289, 148] width 60 height 28
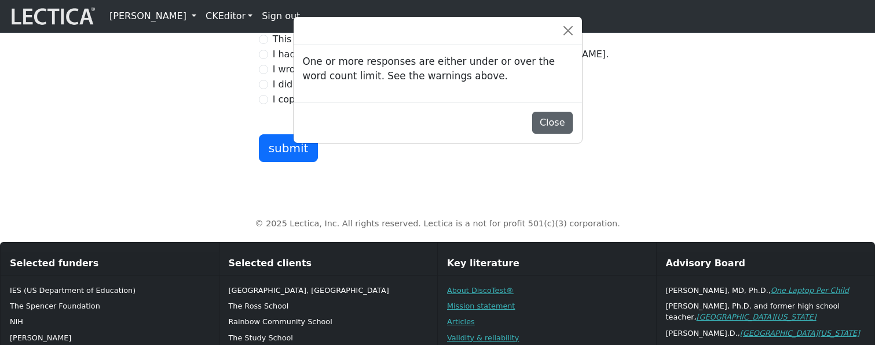
click at [567, 124] on button "Close" at bounding box center [552, 123] width 41 height 22
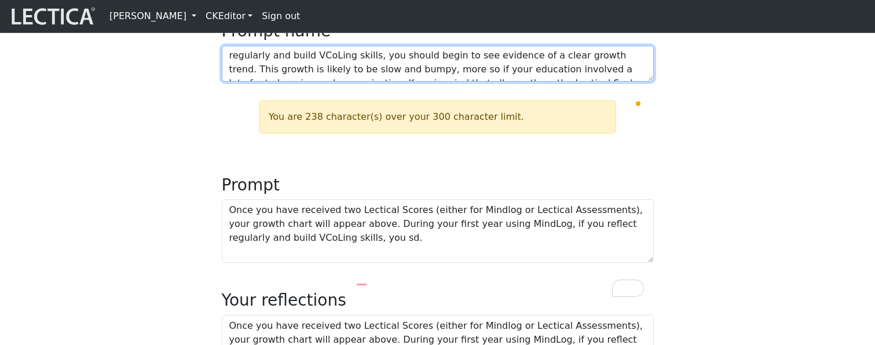
scroll to position [0, 0]
drag, startPoint x: 509, startPoint y: 99, endPoint x: 514, endPoint y: 111, distance: 13.5
click at [514, 82] on textarea "Once you have received two Lectical Scores (either for Mindlog or Lectical Asse…" at bounding box center [438, 64] width 432 height 36
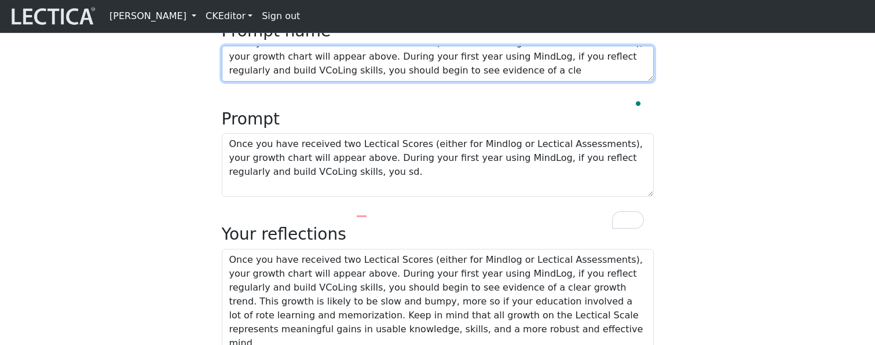
type textarea "Once you have received two Lectical Scores (either for Mindlog or Lectical Asse…"
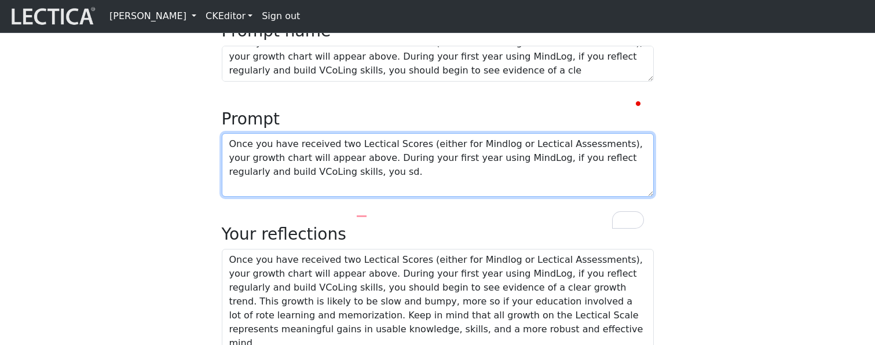
click at [429, 197] on textarea "Once you have received two Lectical Scores (either for Mindlog or Lectical Asse…" at bounding box center [438, 165] width 432 height 64
paste textarea "ar growth trend. This growth is likely to be slow and bumpy, more so if your ed…"
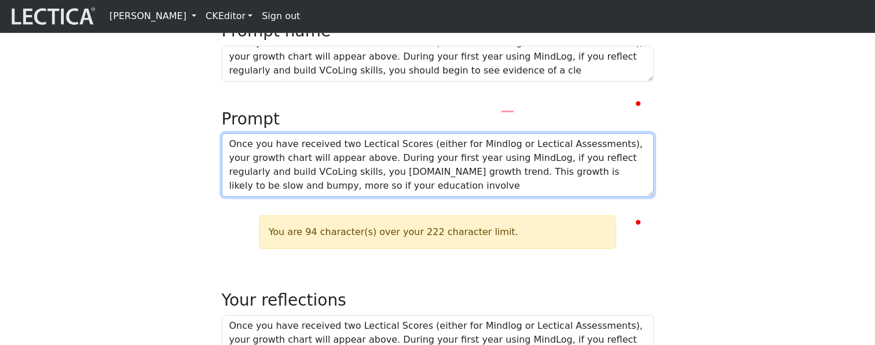
click at [461, 197] on textarea "Once you have received two Lectical Scores (either for Mindlog or Lectical Asse…" at bounding box center [438, 165] width 432 height 64
click at [369, 197] on textarea "Once you have received two Lectical Scores (either for Mindlog or Lectical Asse…" at bounding box center [438, 165] width 432 height 64
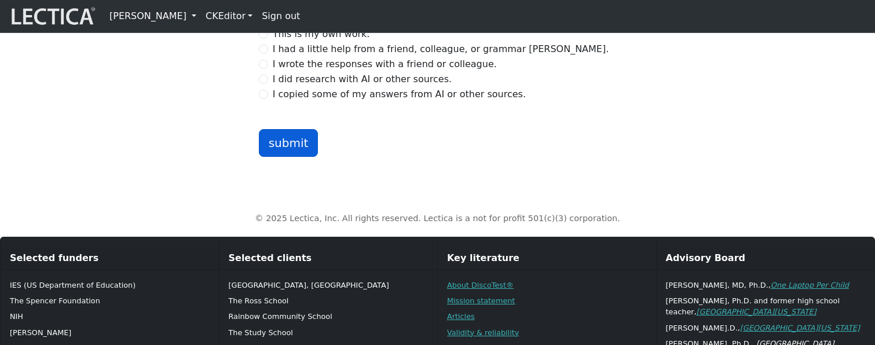
click at [304, 157] on button "submit" at bounding box center [289, 143] width 60 height 28
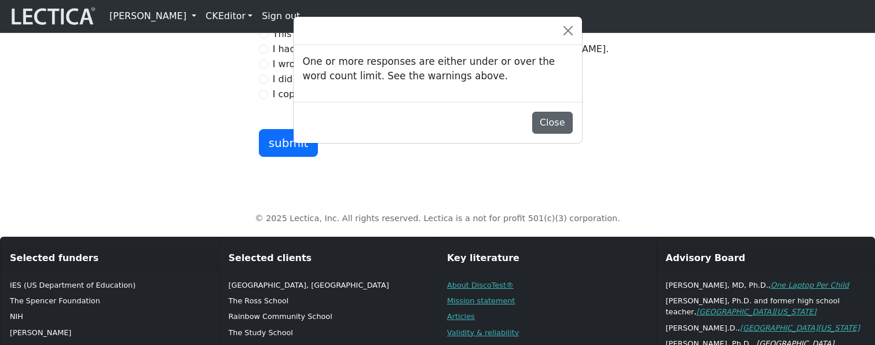
click at [548, 134] on button "Close" at bounding box center [552, 123] width 41 height 22
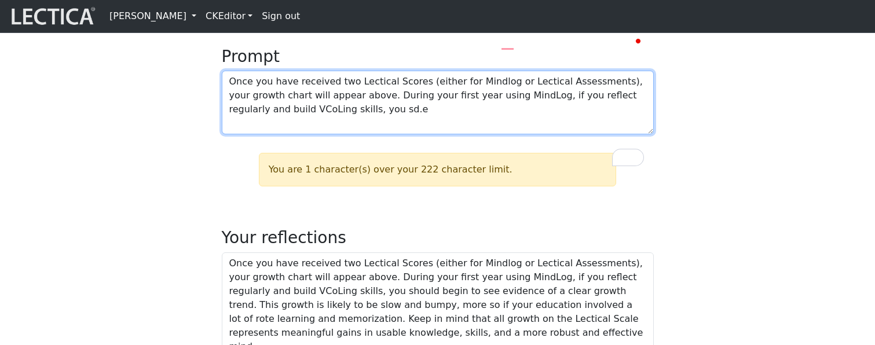
click at [437, 134] on textarea "Once you have received two Lectical Scores (either for Mindlog or Lectical Asse…" at bounding box center [438, 103] width 432 height 64
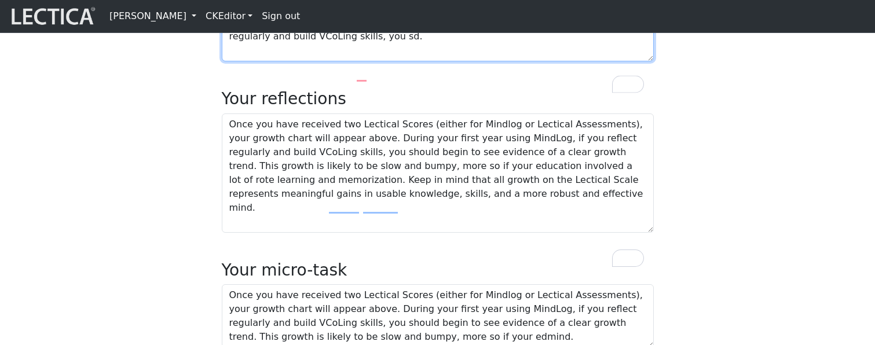
type textarea "Once you have received two Lectical Scores (either for Mindlog or Lectical Asse…"
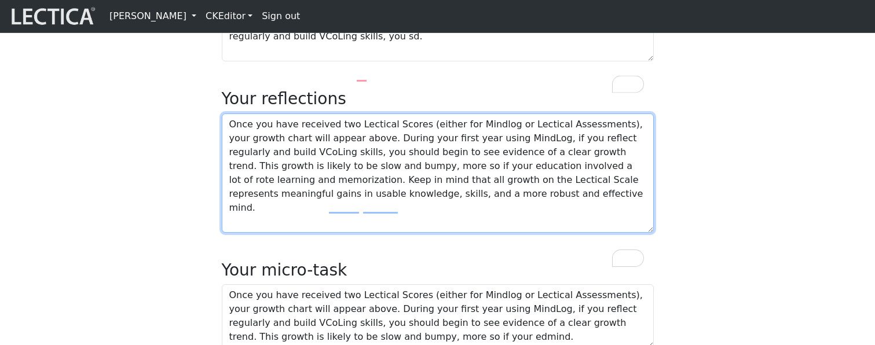
click at [541, 233] on textarea "Once you have received two Lectical Scores (either for Mindlog or Lectical Asse…" at bounding box center [438, 173] width 432 height 119
paste textarea "ar growth trend. This growth is likely to be slow and bumpy, more so if your ed…"
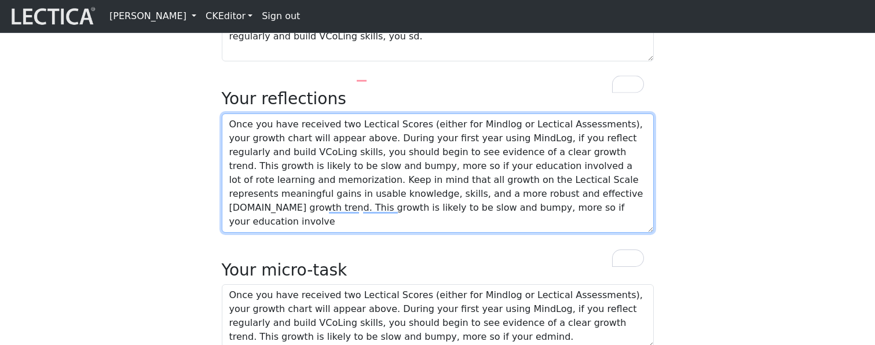
paste textarea "ar growth trend. This growth is likely to be slow and bumpy, more so if your ed…"
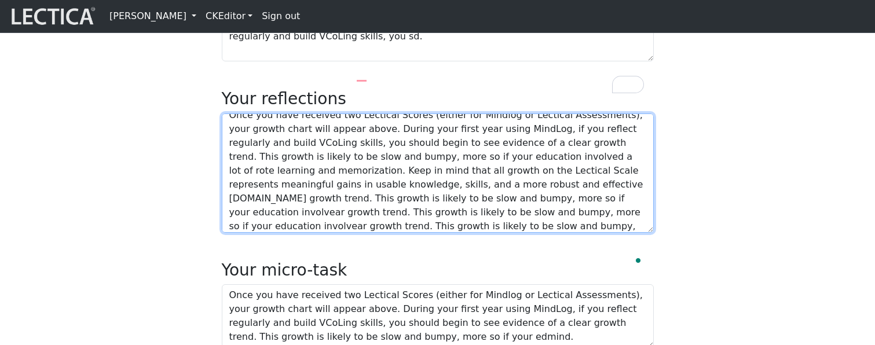
paste textarea "ar growth trend. This growth is likely to be slow and bumpy, more so if your ed…"
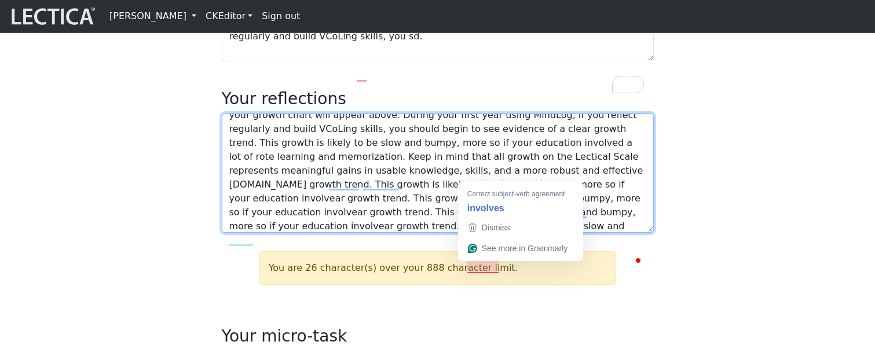
drag, startPoint x: 411, startPoint y: 267, endPoint x: 482, endPoint y: 265, distance: 71.3
click at [482, 233] on textarea "Once you have received two Lectical Scores (either for Mindlog or Lectical Asse…" at bounding box center [438, 173] width 432 height 119
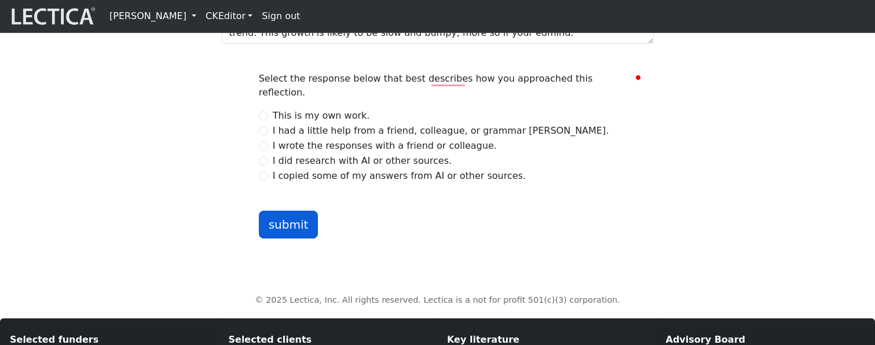
click at [294, 239] on button "submit" at bounding box center [289, 225] width 60 height 28
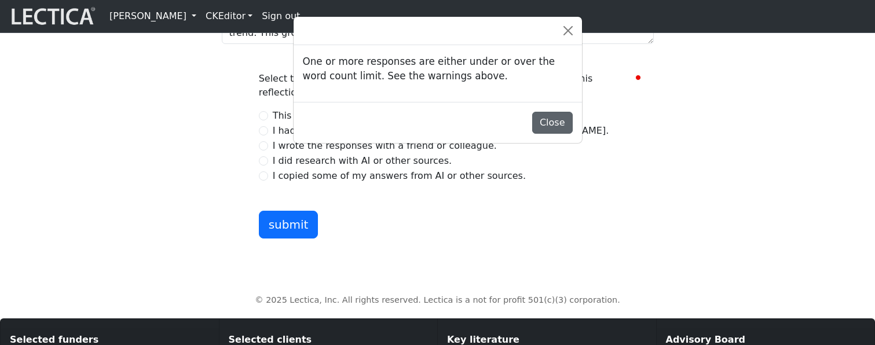
click at [548, 134] on button "Close" at bounding box center [552, 123] width 41 height 22
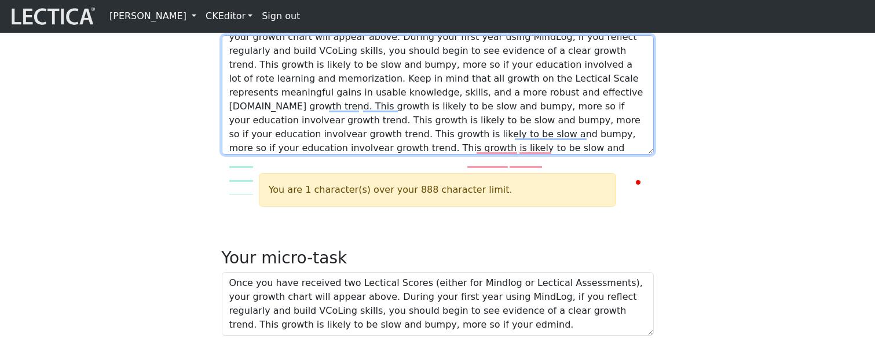
click at [408, 155] on textarea "Once you have received two Lectical Scores (either for Mindlog or Lectical Asse…" at bounding box center [438, 94] width 432 height 119
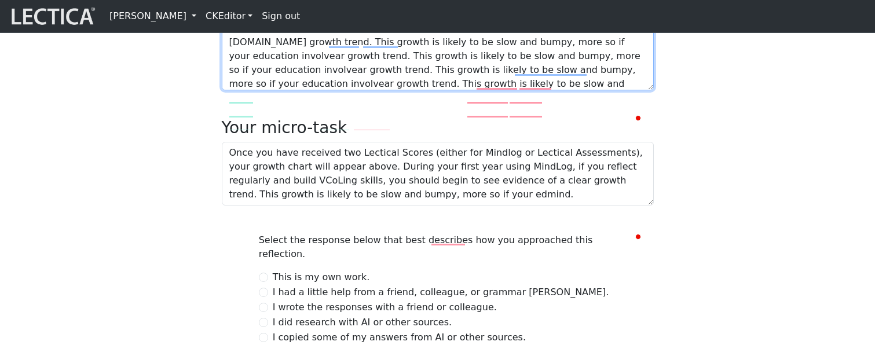
type textarea "Once you have received two Lectical Scores (either for Mindlog or Lectical Asse…"
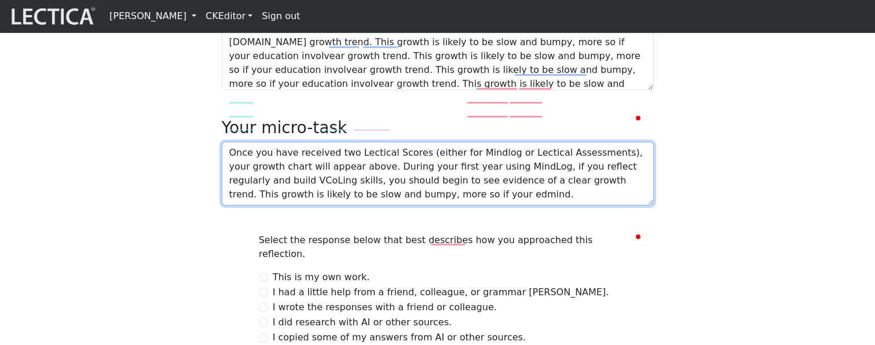
click at [486, 206] on textarea "Once you have received two Lectical Scores (either for Mindlog or Lectical Asse…" at bounding box center [438, 174] width 432 height 64
paste textarea "ar growth trend. This growth is likely to be slow and bumpy, more so if your ed…"
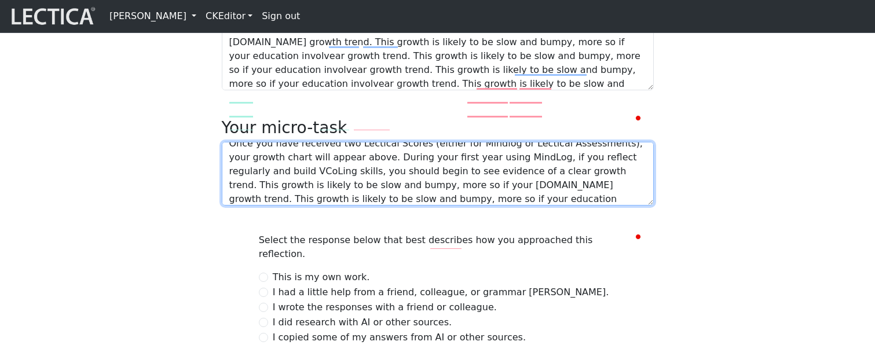
paste textarea "ar growth trend. This growth is likely to be slow and bumpy, more so if your ed…"
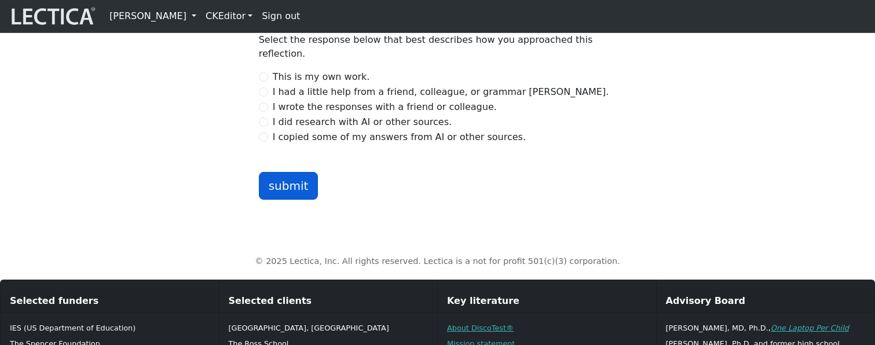
type textarea "Once you have received two Lectical Scores (either for Mindlog or Lectical Asse…"
click at [294, 200] on button "submit" at bounding box center [289, 186] width 60 height 28
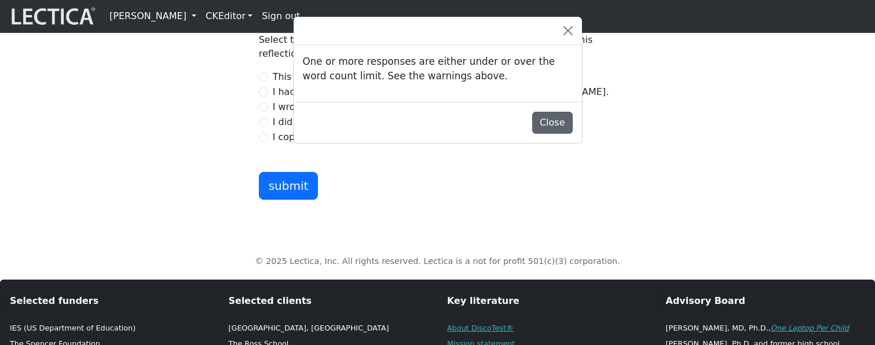
click at [559, 129] on button "Close" at bounding box center [552, 123] width 41 height 22
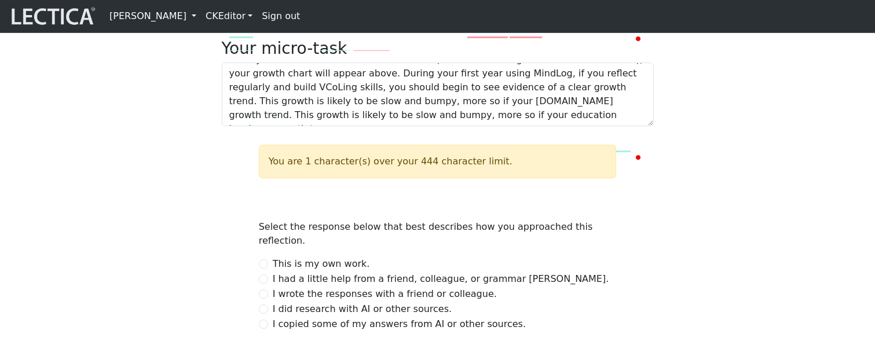
scroll to position [524, 0]
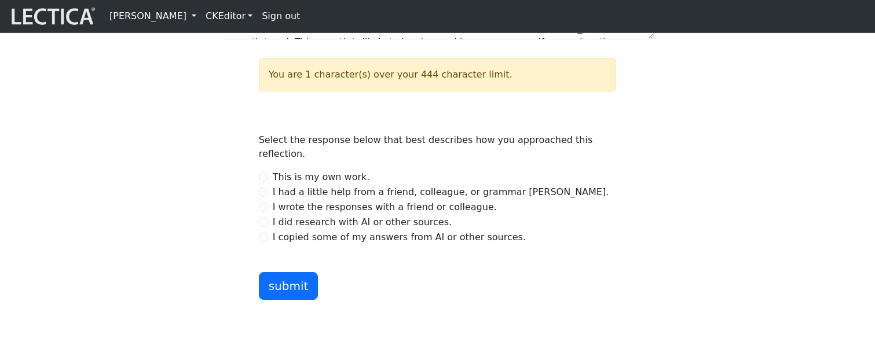
scroll to position [626, 0]
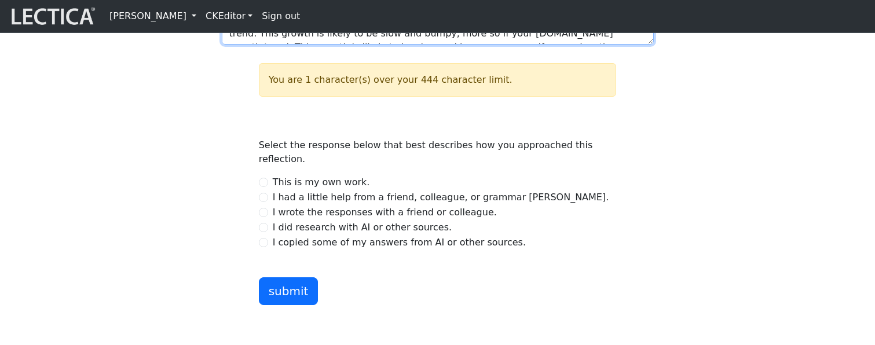
click at [510, 45] on textarea "Once you have received two Lectical Scores (either for Mindlog or Lectical Asse…" at bounding box center [438, 13] width 432 height 64
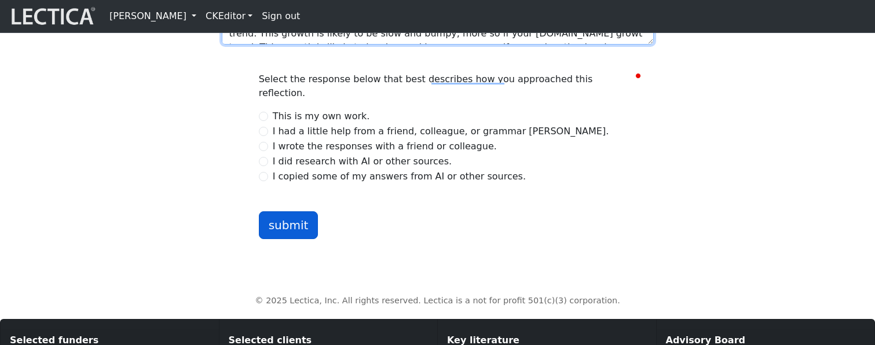
type textarea "Once you have received two Lectical Scores (either for Mindlog or Lectical Asse…"
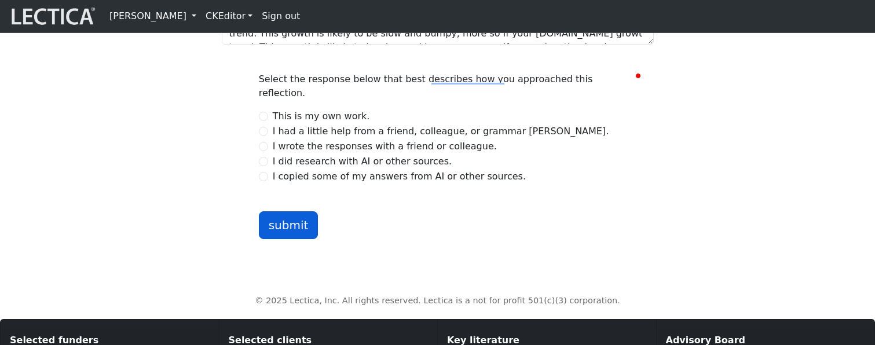
click at [296, 239] on button "submit" at bounding box center [289, 225] width 60 height 28
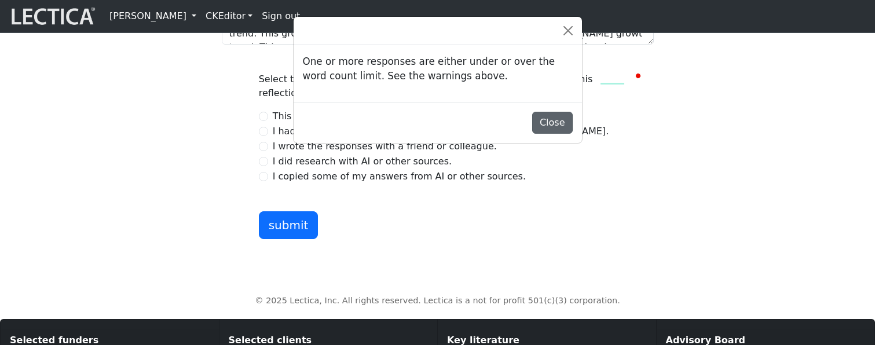
click at [550, 129] on button "Close" at bounding box center [552, 123] width 41 height 22
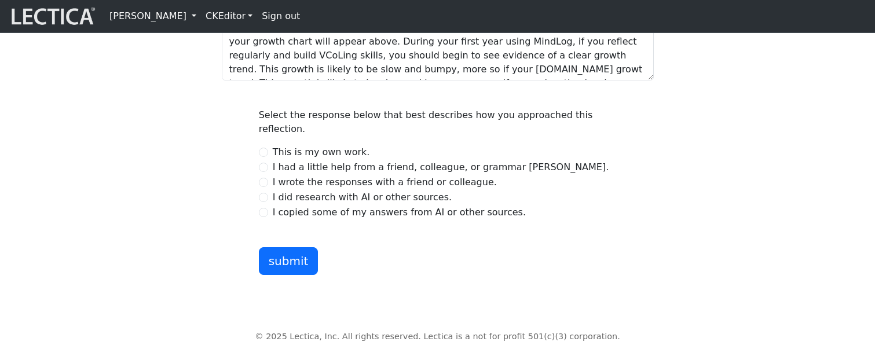
scroll to position [593, 0]
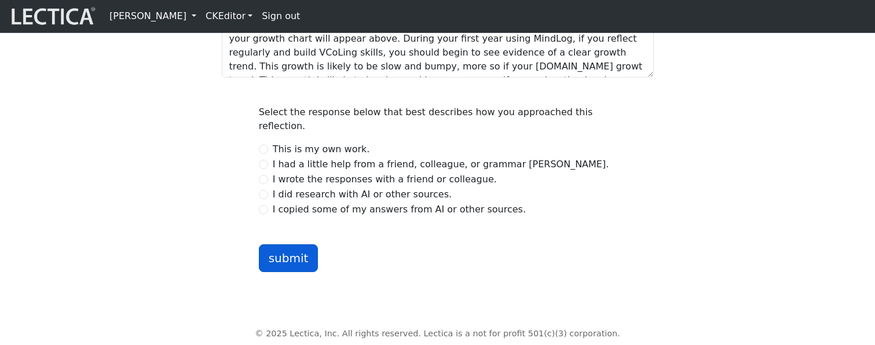
click at [291, 272] on button "submit" at bounding box center [289, 258] width 60 height 28
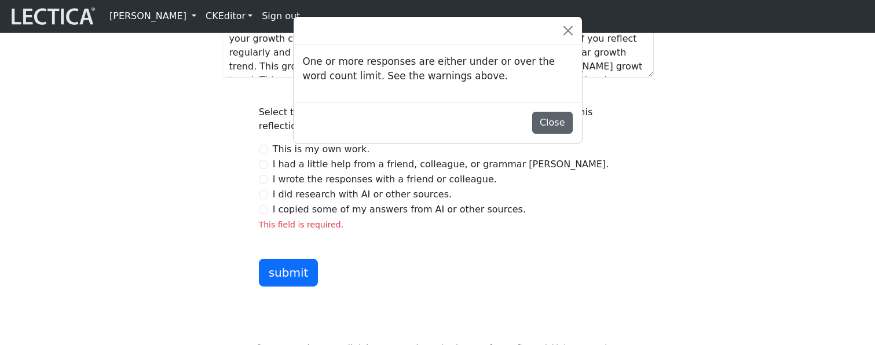
click at [556, 129] on button "Close" at bounding box center [552, 123] width 41 height 22
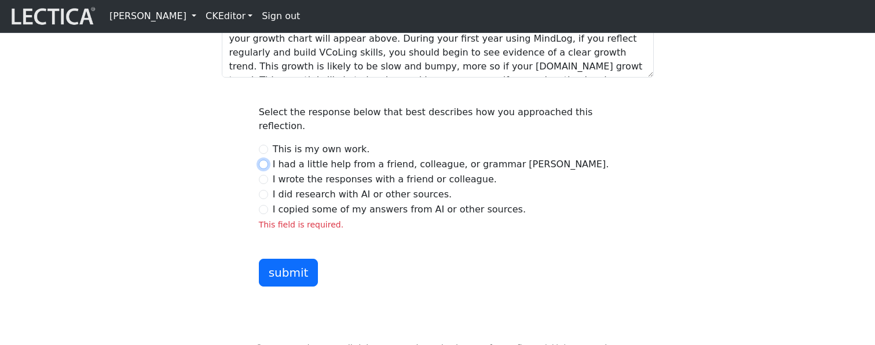
click at [265, 169] on input "I had a little help from a friend, colleague, or grammar [PERSON_NAME]." at bounding box center [263, 164] width 9 height 9
radio input "true"
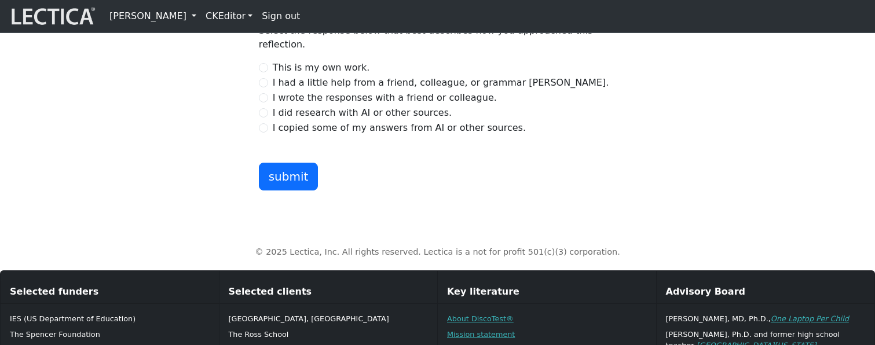
scroll to position [689, 0]
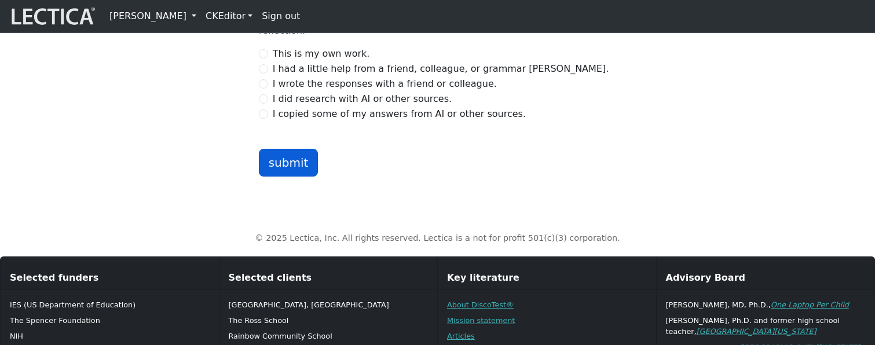
click at [283, 177] on button "submit" at bounding box center [289, 163] width 60 height 28
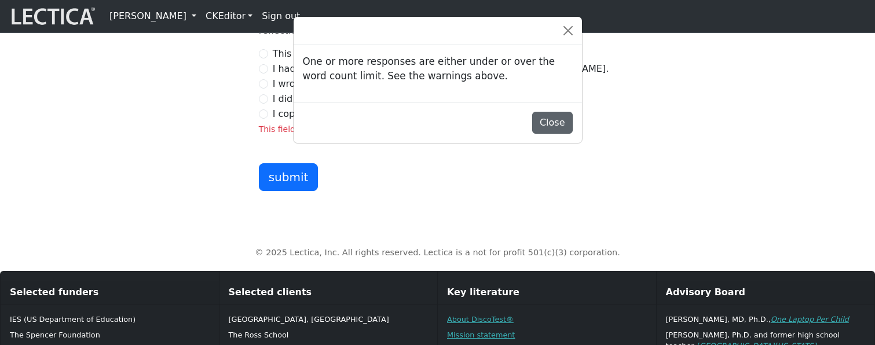
click at [553, 129] on button "Close" at bounding box center [552, 123] width 41 height 22
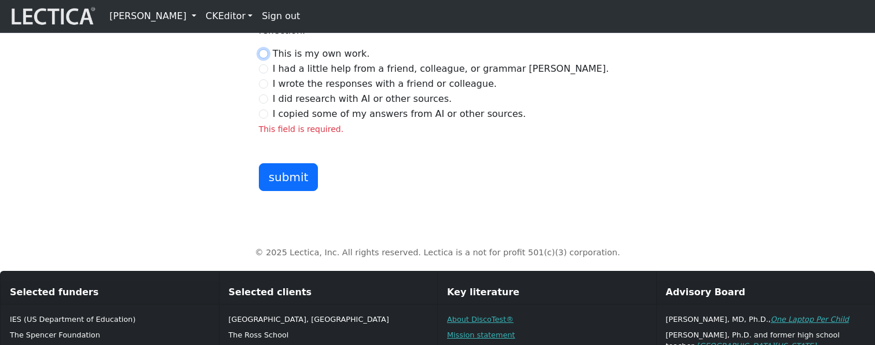
click at [264, 59] on input "This is my own work." at bounding box center [263, 53] width 9 height 9
radio input "true"
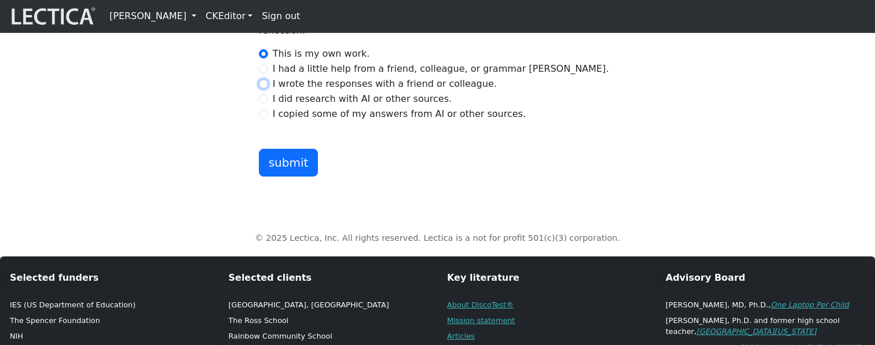
click at [264, 89] on input "I wrote the responses with a friend or colleague." at bounding box center [263, 83] width 9 height 9
radio input "true"
radio input "false"
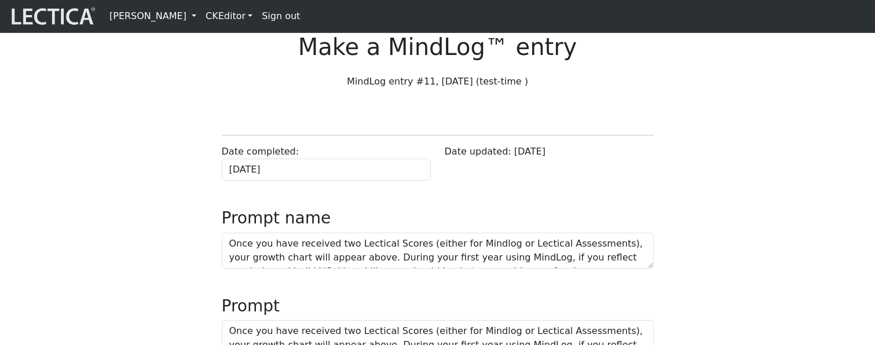
scroll to position [689, 0]
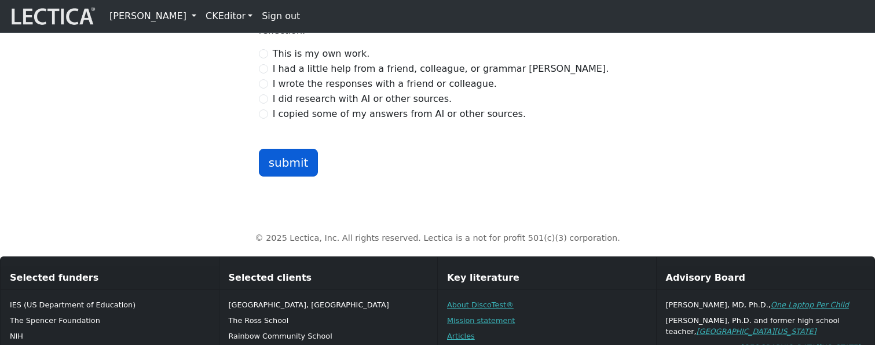
click at [287, 177] on button "submit" at bounding box center [289, 163] width 60 height 28
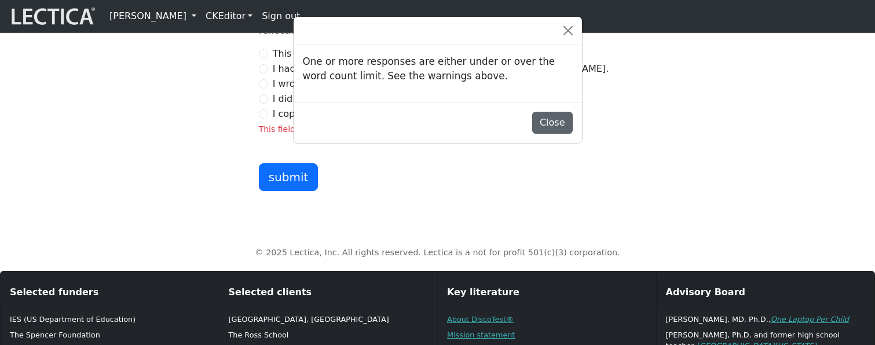
click at [555, 125] on button "Close" at bounding box center [552, 123] width 41 height 22
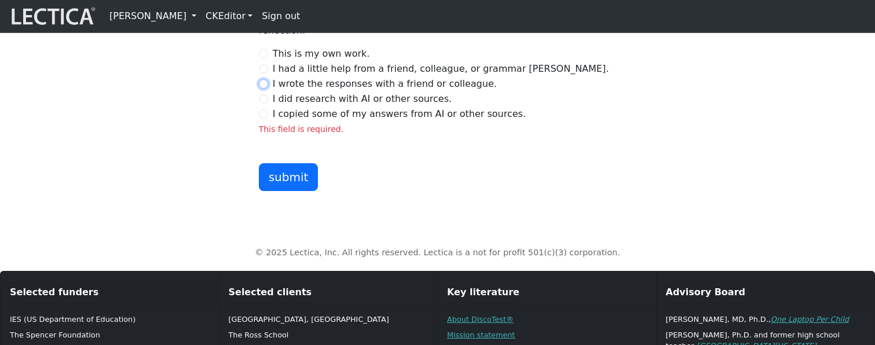
click at [263, 89] on input "I wrote the responses with a friend or colleague." at bounding box center [263, 83] width 9 height 9
radio input "true"
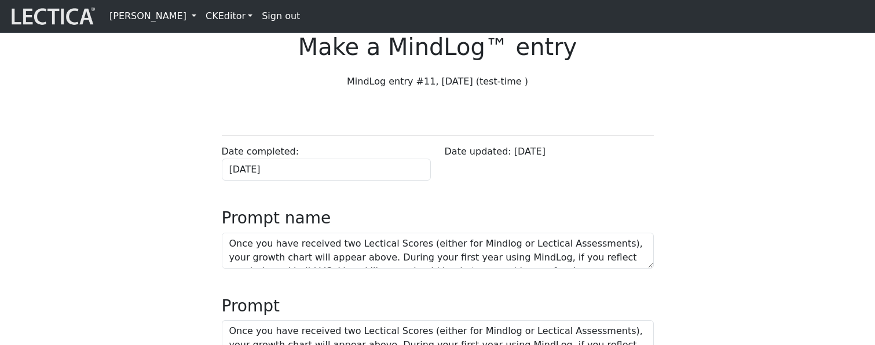
scroll to position [689, 0]
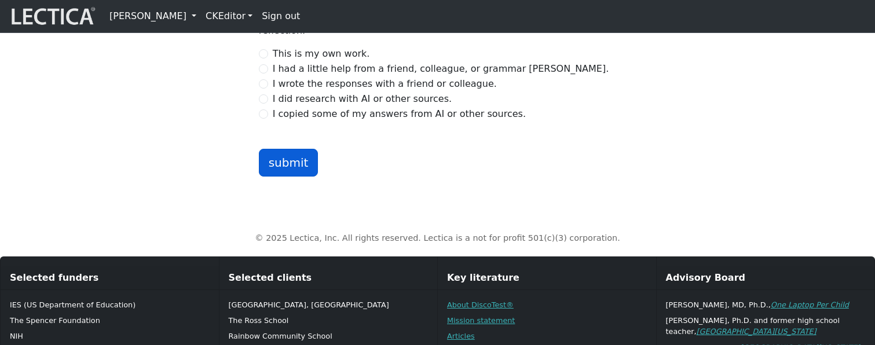
click at [284, 177] on button "submit" at bounding box center [289, 163] width 60 height 28
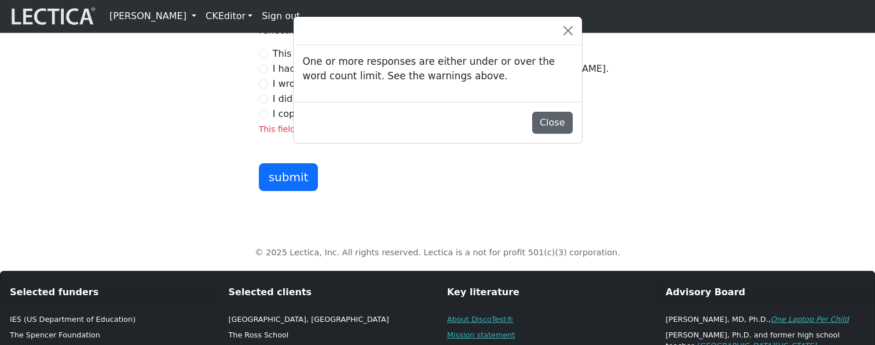
click at [557, 130] on button "Close" at bounding box center [552, 123] width 41 height 22
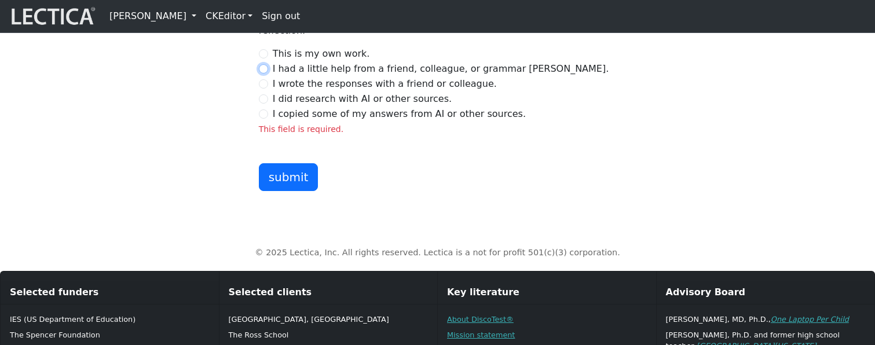
click at [263, 74] on input "I had a little help from a friend, colleague, or grammar [PERSON_NAME]." at bounding box center [263, 68] width 9 height 9
radio input "true"
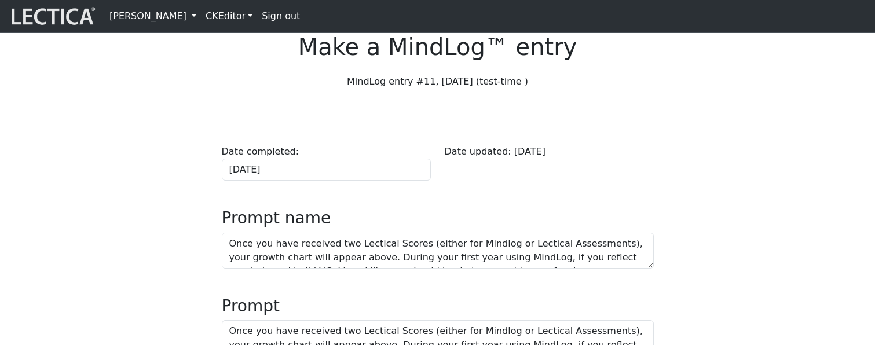
scroll to position [689, 0]
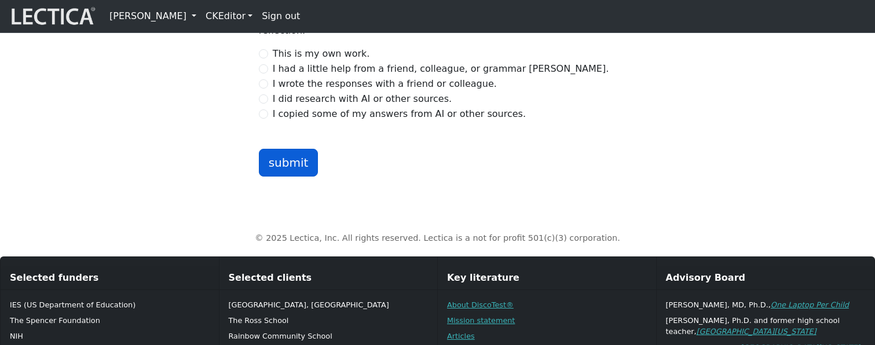
click at [300, 177] on button "submit" at bounding box center [289, 163] width 60 height 28
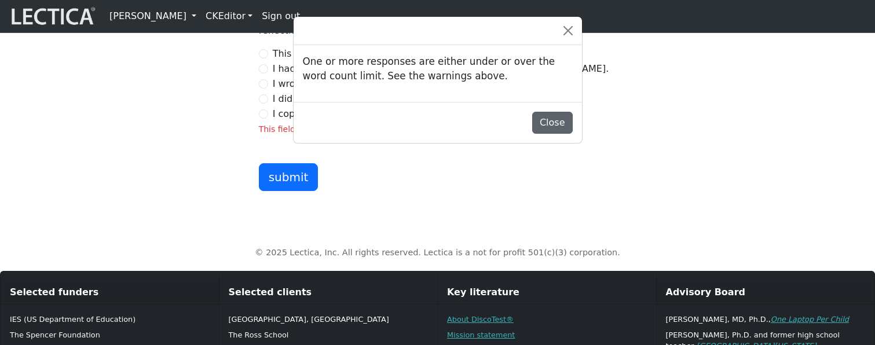
click at [550, 130] on button "Close" at bounding box center [552, 123] width 41 height 22
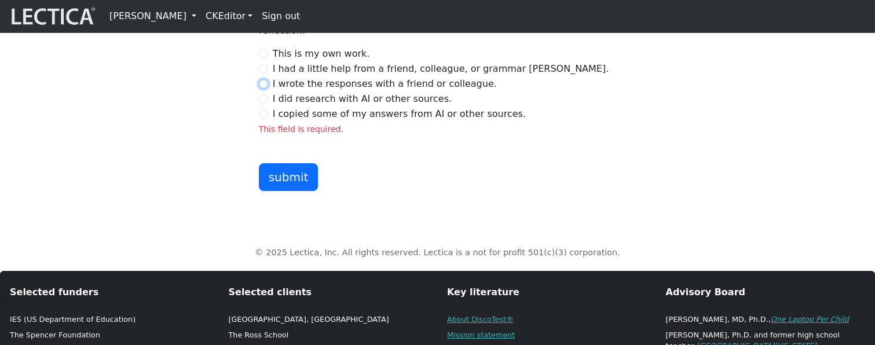
click at [267, 89] on input "I wrote the responses with a friend or colleague." at bounding box center [263, 83] width 9 height 9
radio input "true"
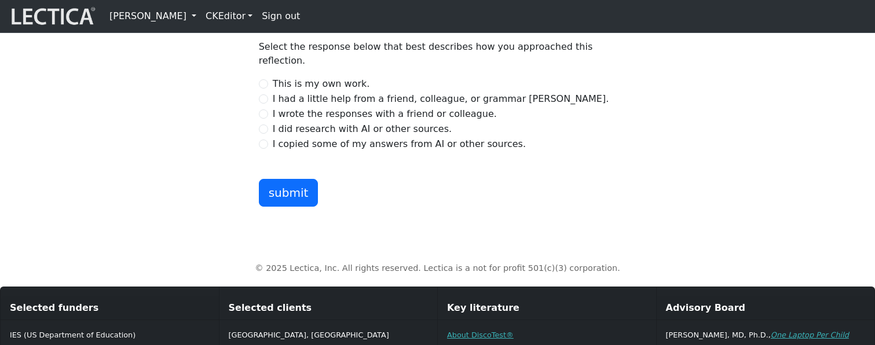
scroll to position [681, 0]
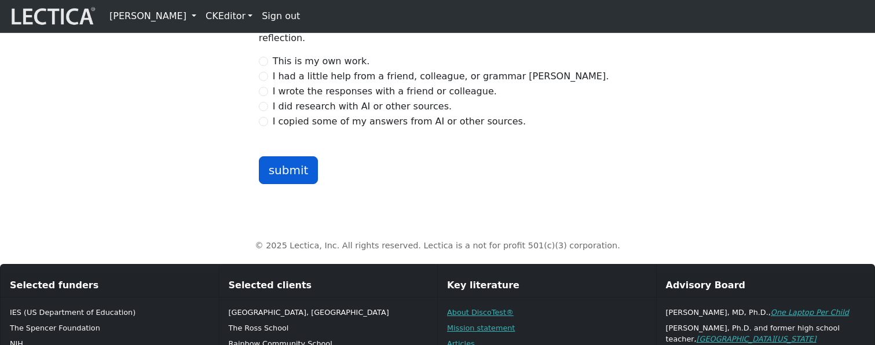
click at [291, 184] on button "submit" at bounding box center [289, 170] width 60 height 28
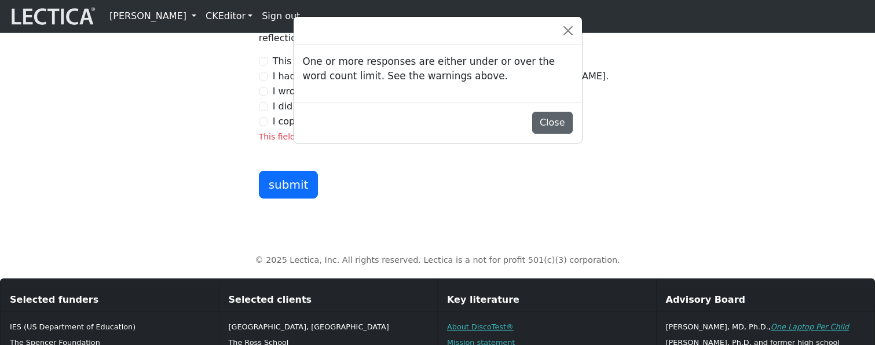
click at [551, 134] on button "Close" at bounding box center [552, 123] width 41 height 22
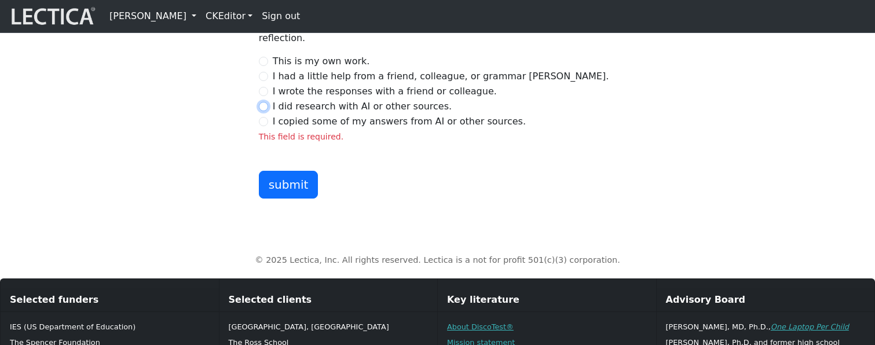
click at [266, 111] on input "I did research with AI or other sources." at bounding box center [263, 106] width 9 height 9
radio input "true"
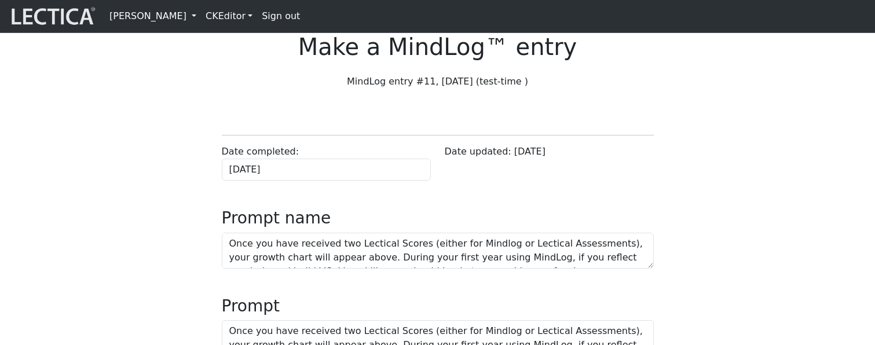
scroll to position [681, 0]
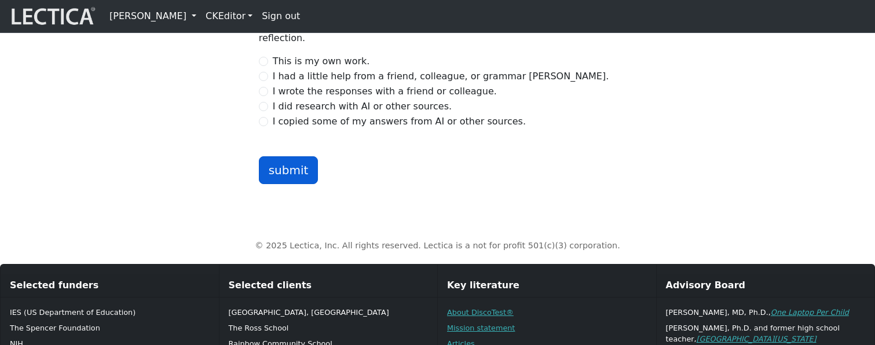
click at [293, 184] on button "submit" at bounding box center [289, 170] width 60 height 28
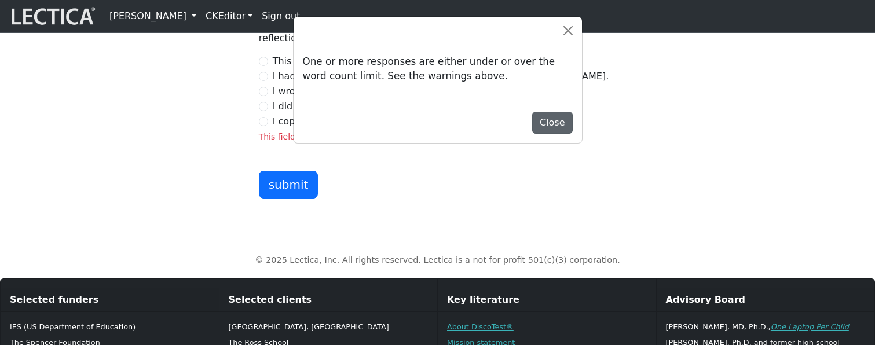
click at [556, 130] on button "Close" at bounding box center [552, 123] width 41 height 22
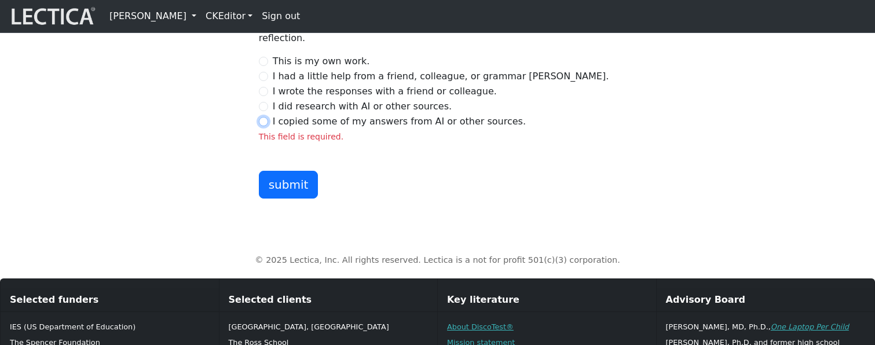
click at [262, 126] on input "I copied some of my answers from AI or other sources." at bounding box center [263, 121] width 9 height 9
radio input "true"
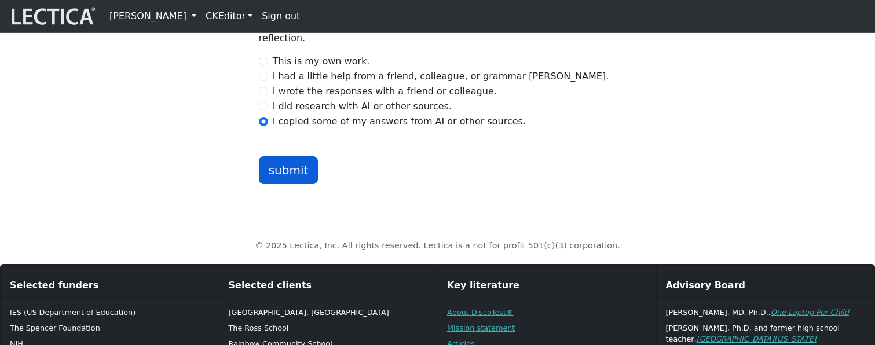
click at [290, 184] on button "submit" at bounding box center [289, 170] width 60 height 28
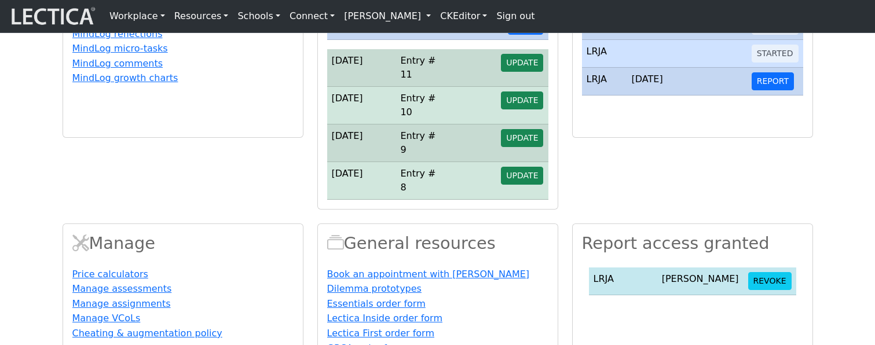
scroll to position [368, 0]
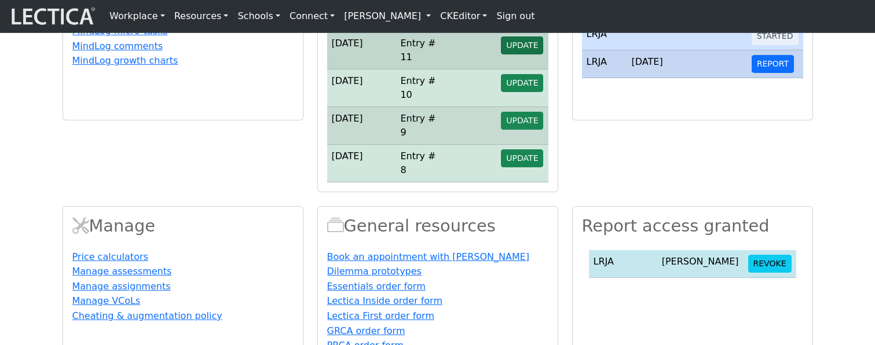
click at [527, 50] on span "UPDATE" at bounding box center [522, 45] width 32 height 9
